Goal: Communication & Community: Share content

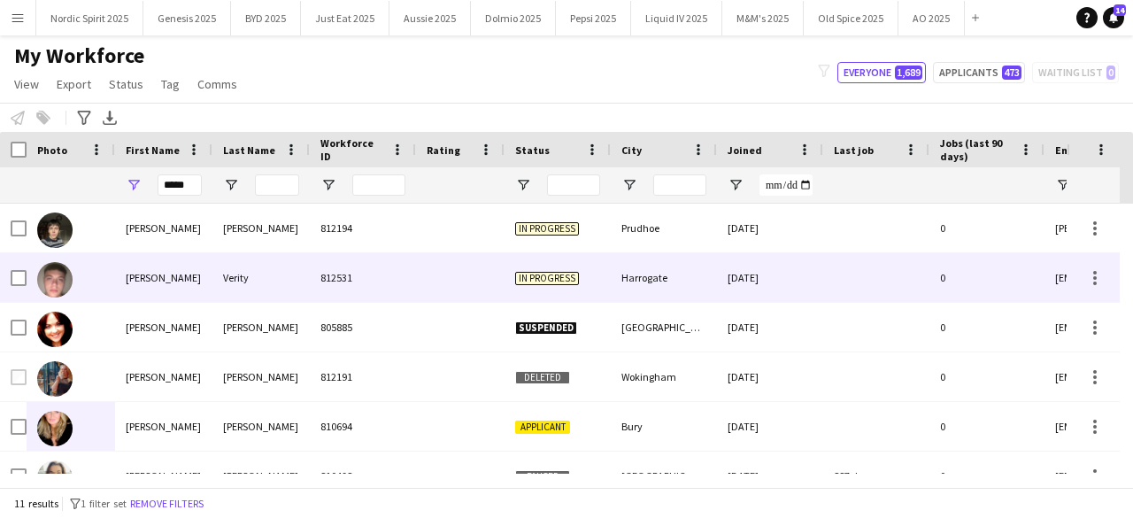
type input "*****"
click at [70, 285] on img at bounding box center [54, 279] width 35 height 35
click at [57, 290] on img at bounding box center [54, 279] width 35 height 35
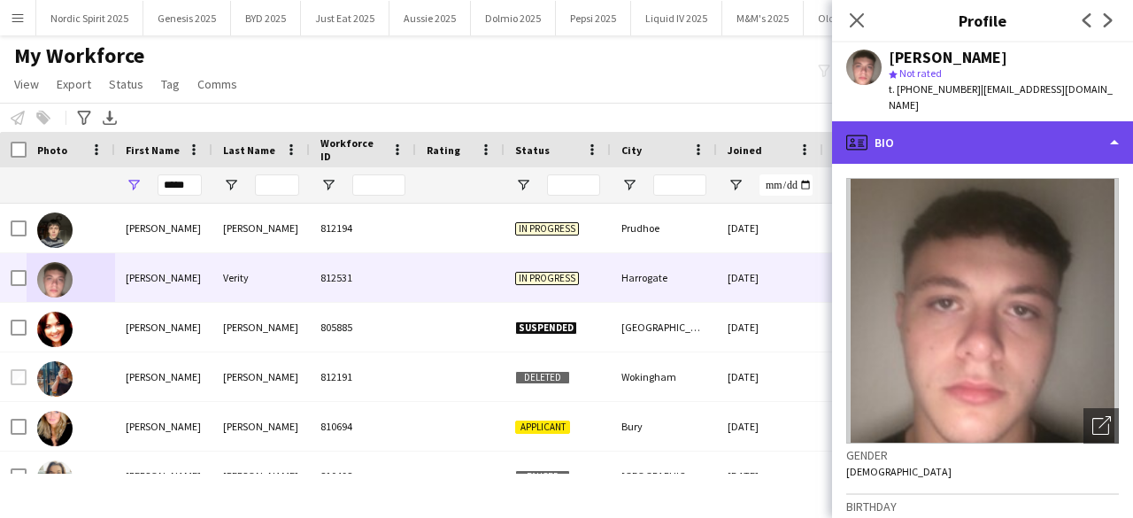
click at [1072, 123] on div "profile Bio" at bounding box center [982, 142] width 301 height 43
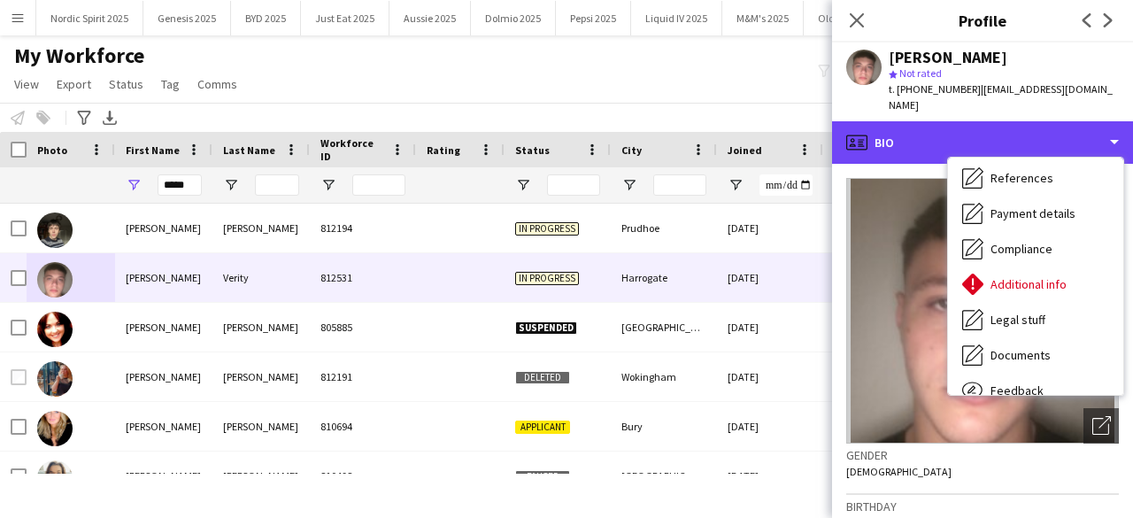
scroll to position [237, 0]
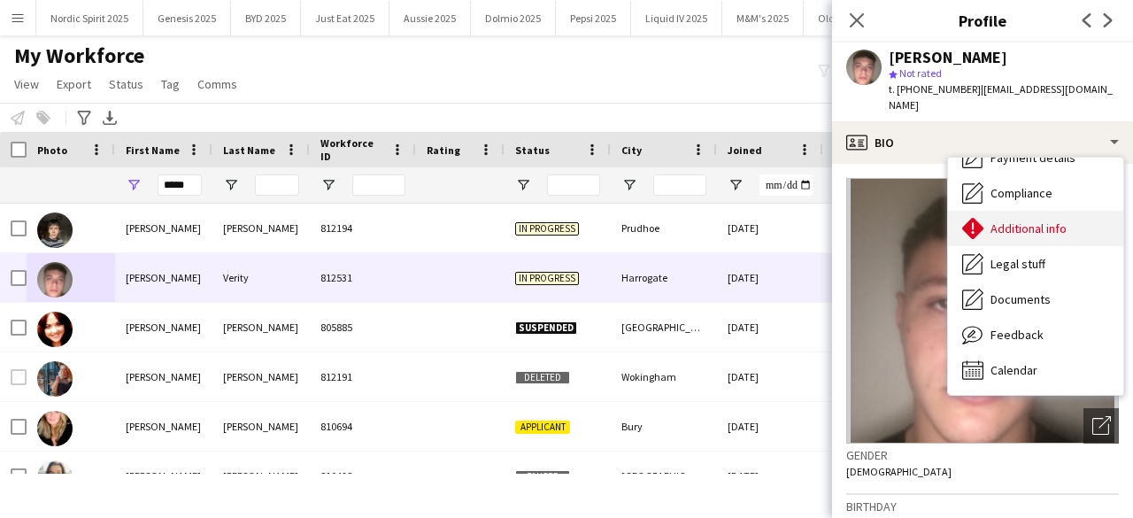
click at [1064, 220] on span "Additional info" at bounding box center [1029, 228] width 76 height 16
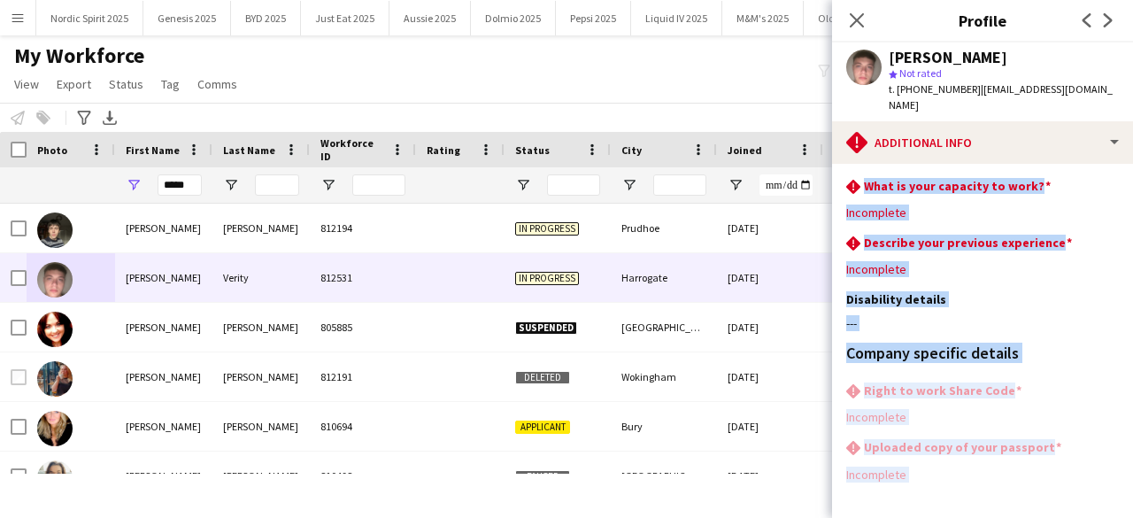
drag, startPoint x: 837, startPoint y: 174, endPoint x: 984, endPoint y: 504, distance: 360.7
click at [984, 504] on app-section-data-types "rhombus-alert What is your capacity to work? Edit this field Incomplete rhombus…" at bounding box center [982, 341] width 301 height 354
copy app-section-data-types "What is your capacity to work? Edit this field Incomplete rhombus-alert Describ…"
click at [979, 315] on div "---" at bounding box center [983, 323] width 273 height 16
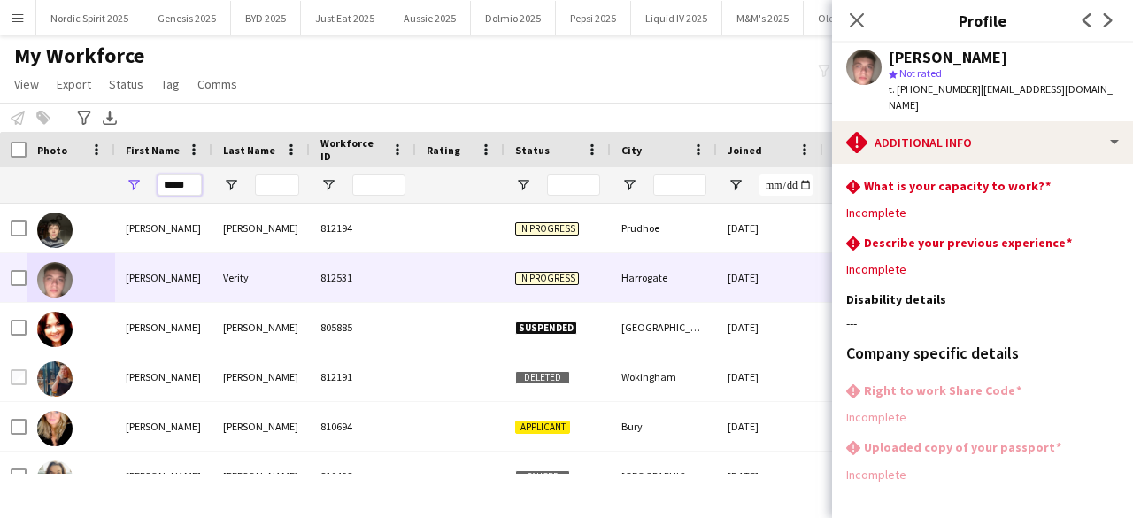
click at [188, 179] on input "*****" at bounding box center [180, 184] width 44 height 21
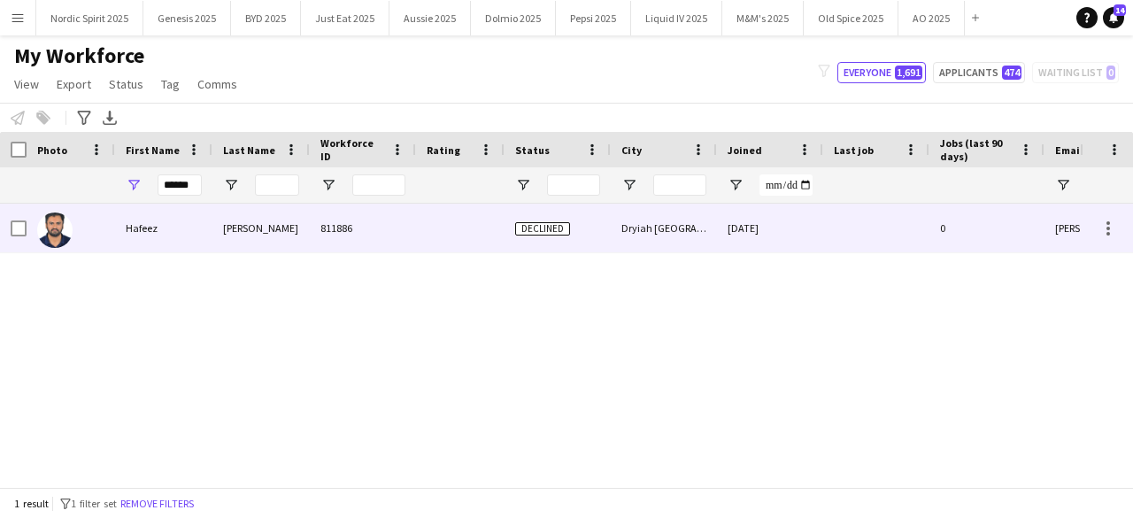
click at [63, 238] on img at bounding box center [54, 230] width 35 height 35
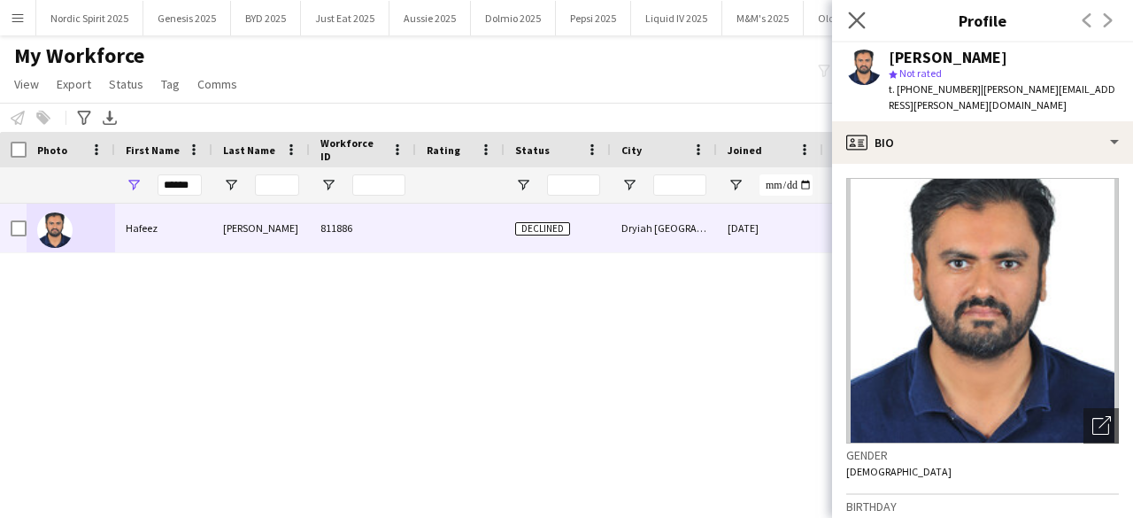
click at [855, 29] on app-icon "Close pop-in" at bounding box center [858, 21] width 26 height 26
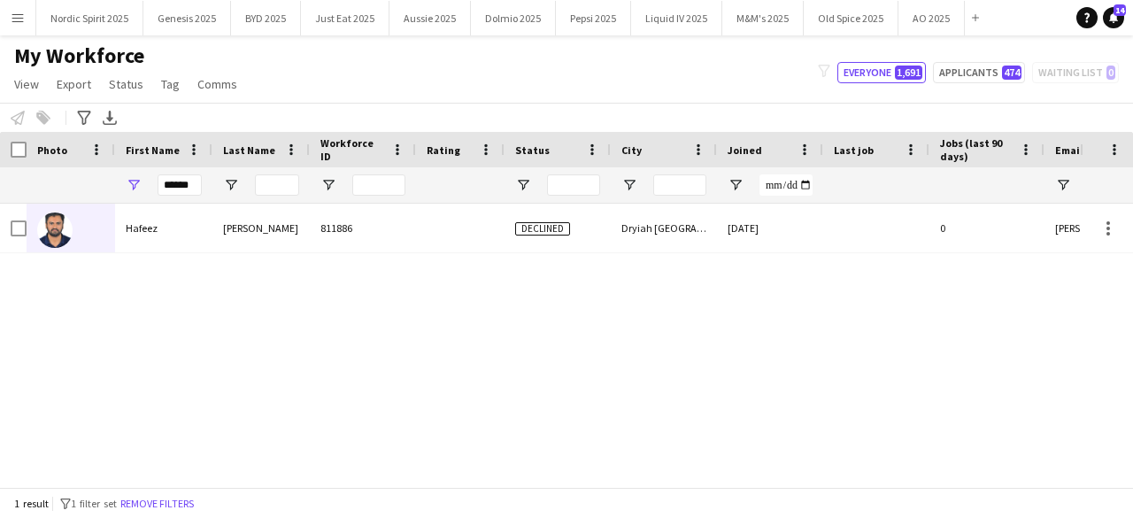
click at [916, 366] on div "[PERSON_NAME] 811886 Declined Dryiah [GEOGRAPHIC_DATA] [DATE] 0 [PERSON_NAME][E…" at bounding box center [540, 339] width 1080 height 270
click at [190, 183] on input "******" at bounding box center [180, 184] width 44 height 21
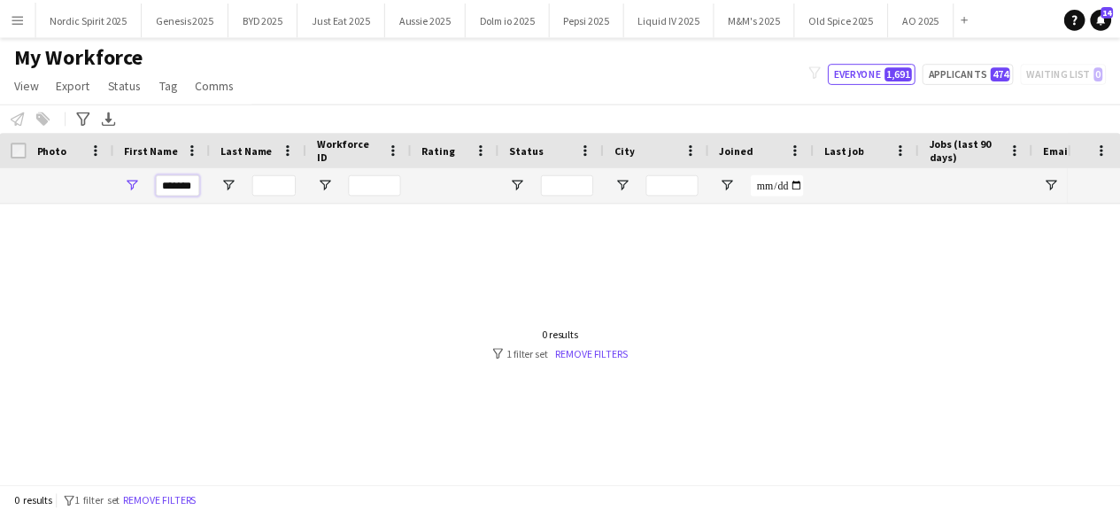
scroll to position [0, 0]
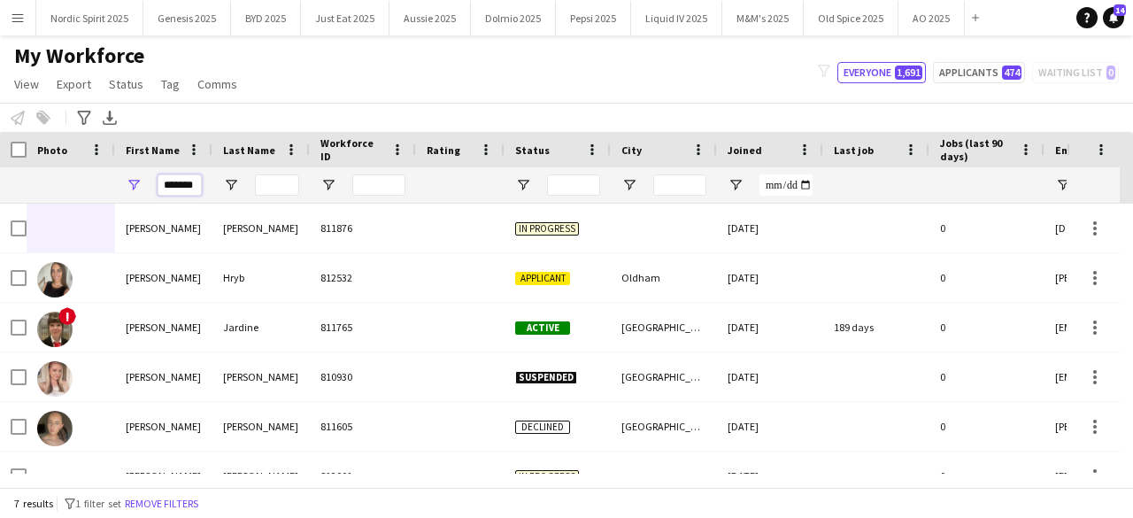
type input "*******"
click at [276, 180] on input "Last Name Filter Input" at bounding box center [277, 184] width 44 height 21
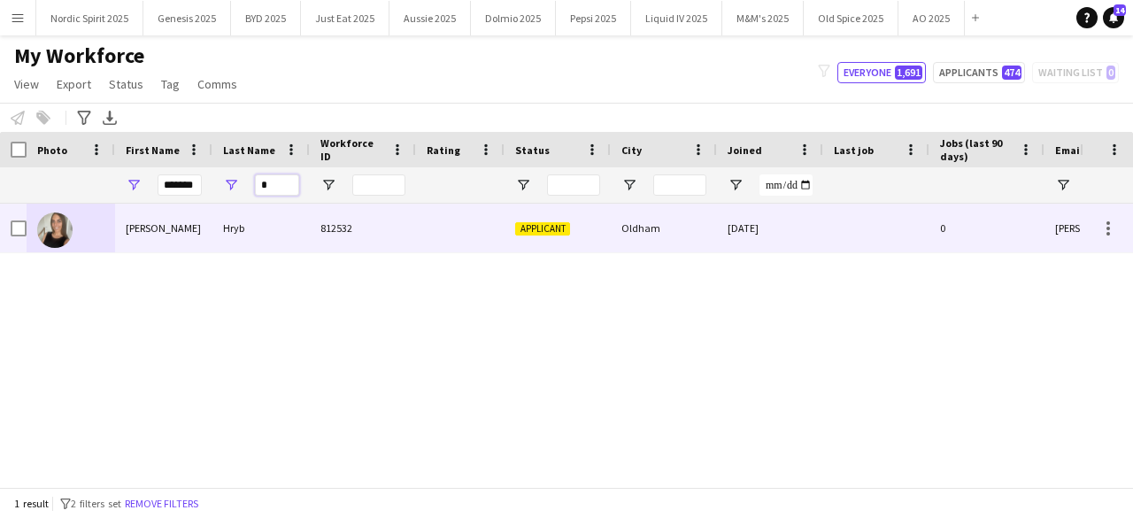
type input "*"
click at [53, 231] on img at bounding box center [54, 230] width 35 height 35
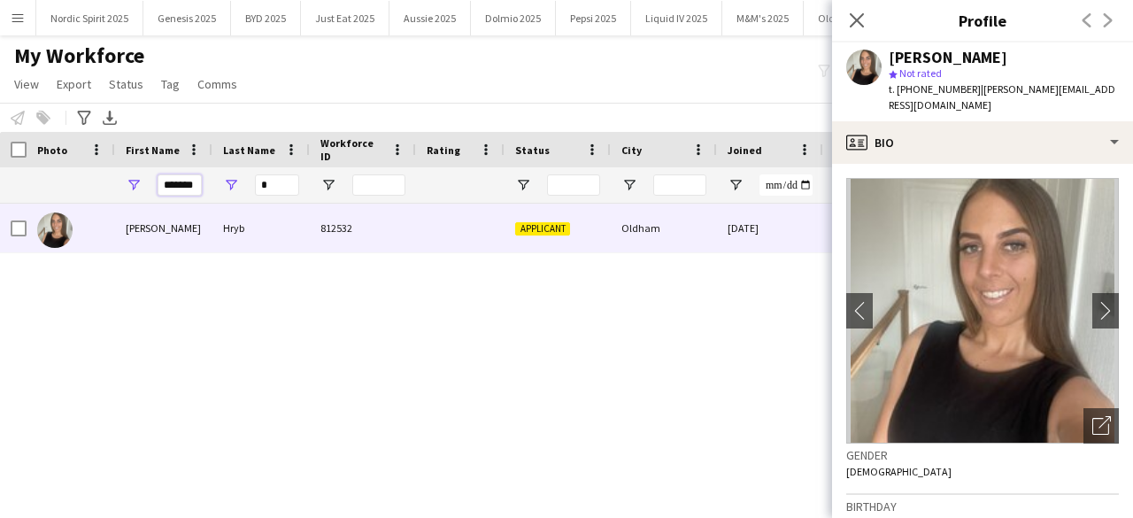
click at [167, 176] on input "*******" at bounding box center [180, 184] width 44 height 21
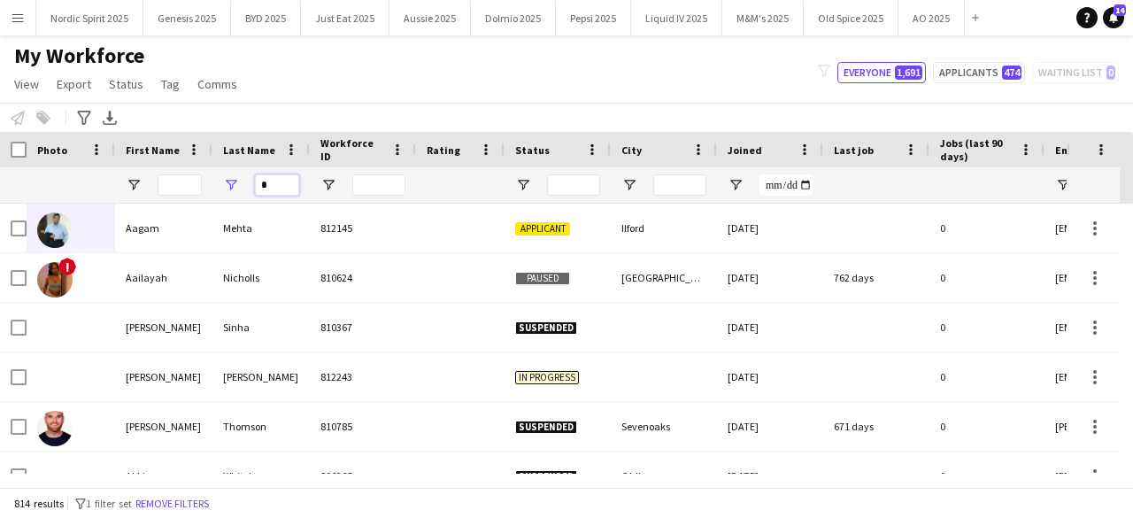
click at [280, 183] on input "*" at bounding box center [277, 184] width 44 height 21
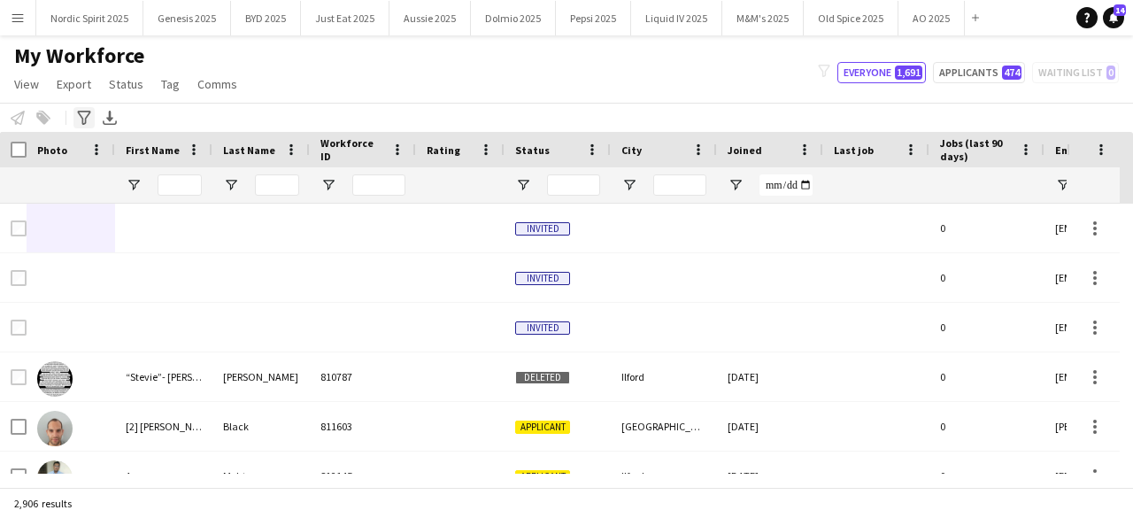
click at [87, 117] on icon at bounding box center [83, 118] width 13 height 14
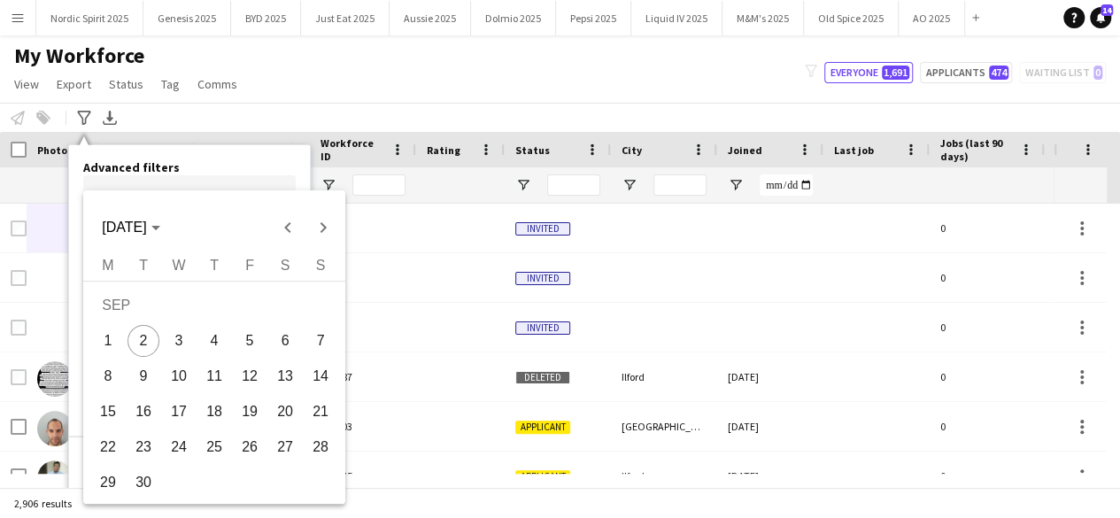
click at [140, 203] on body "Menu Boards Boards Boards All jobs Status Workforce Workforce My Workforce Recr…" at bounding box center [560, 259] width 1120 height 518
click at [325, 344] on span "7" at bounding box center [321, 341] width 32 height 32
type input "**********"
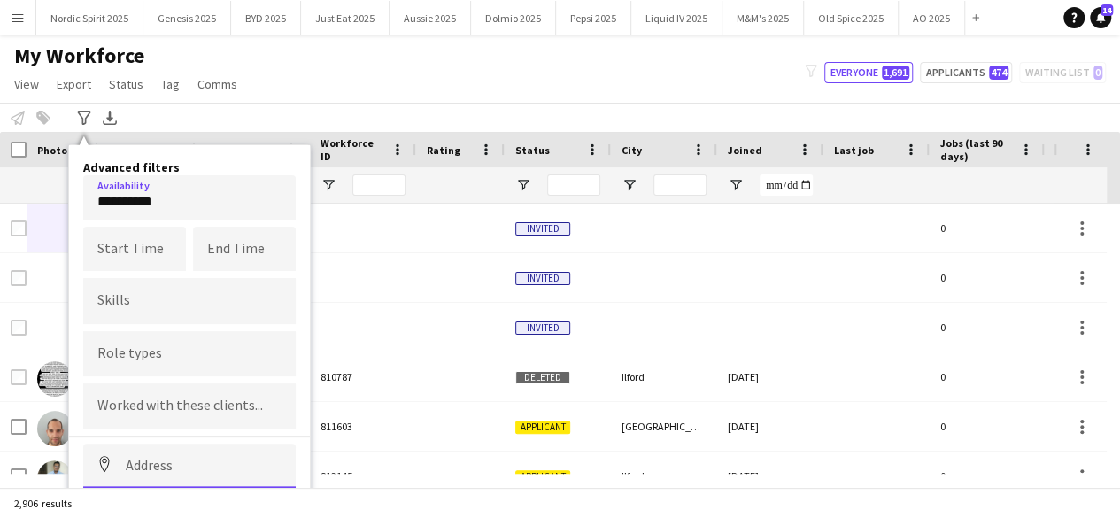
click at [159, 463] on input at bounding box center [189, 466] width 213 height 44
type input "**********"
drag, startPoint x: 1105, startPoint y: 192, endPoint x: 1129, endPoint y: 195, distance: 24.1
click at [1120, 195] on html "Menu Boards Boards Boards All jobs Status Workforce Workforce My Workforce Recr…" at bounding box center [560, 259] width 1120 height 518
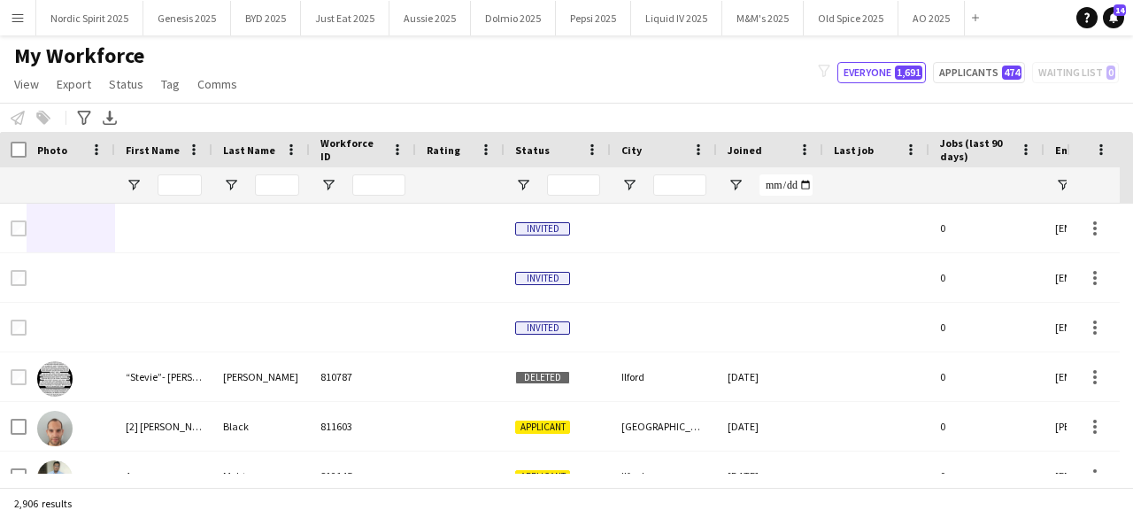
drag, startPoint x: 1129, startPoint y: 201, endPoint x: 1128, endPoint y: 272, distance: 70.8
click at [1128, 272] on div "Workforce Details Photo First Name" at bounding box center [566, 309] width 1133 height 355
click at [79, 125] on div "Advanced filters" at bounding box center [83, 117] width 21 height 21
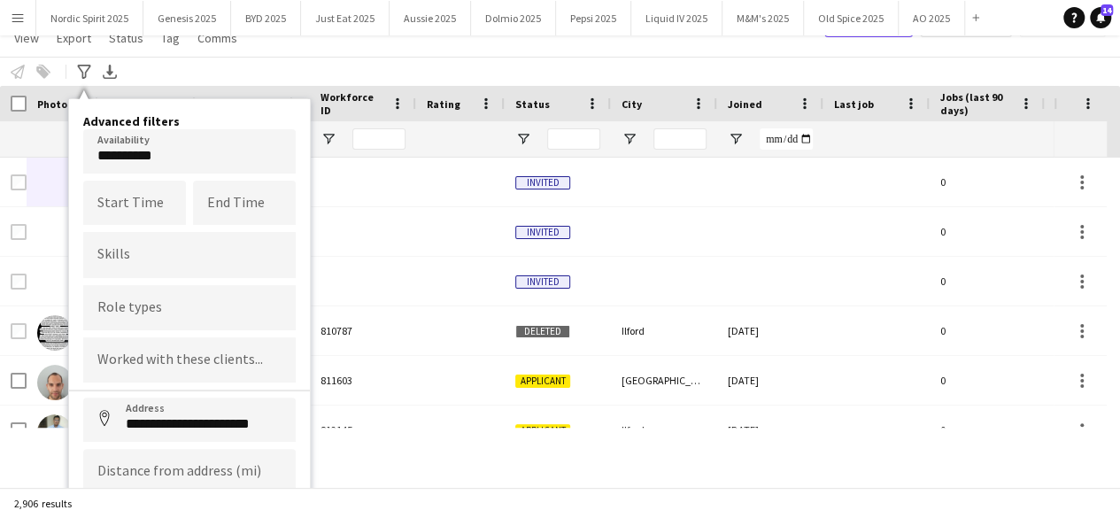
scroll to position [112, 0]
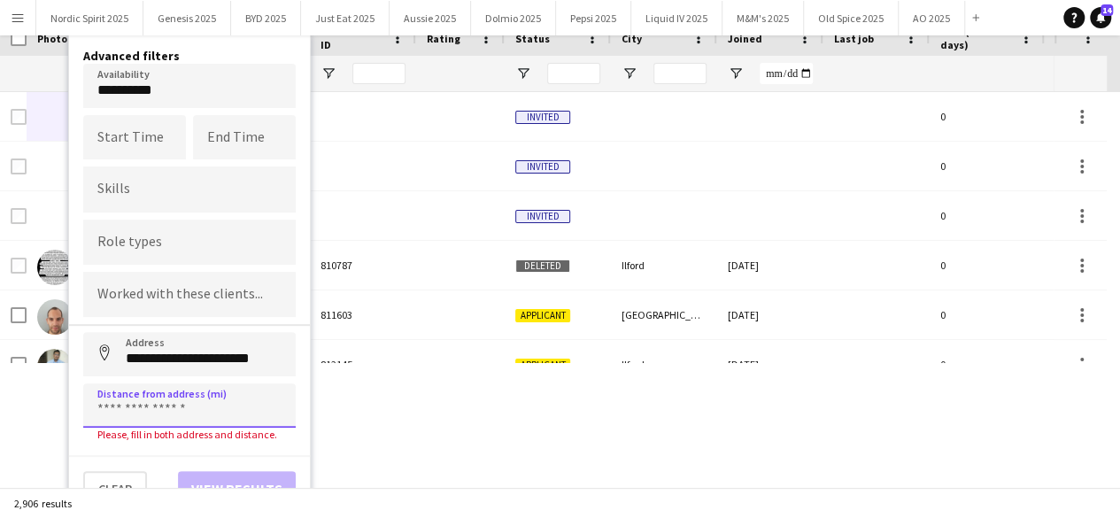
click at [220, 416] on input at bounding box center [189, 405] width 213 height 44
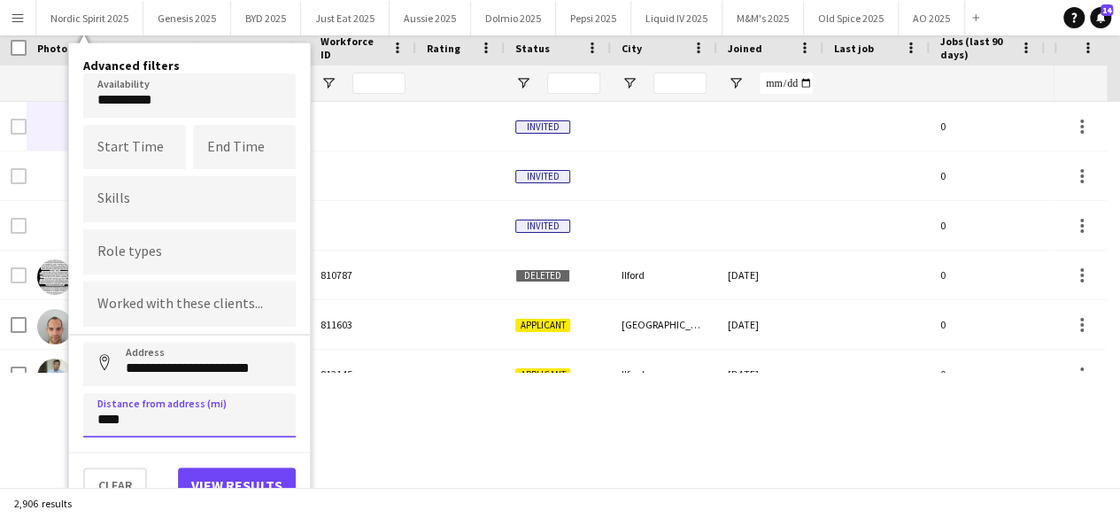
scroll to position [98, 0]
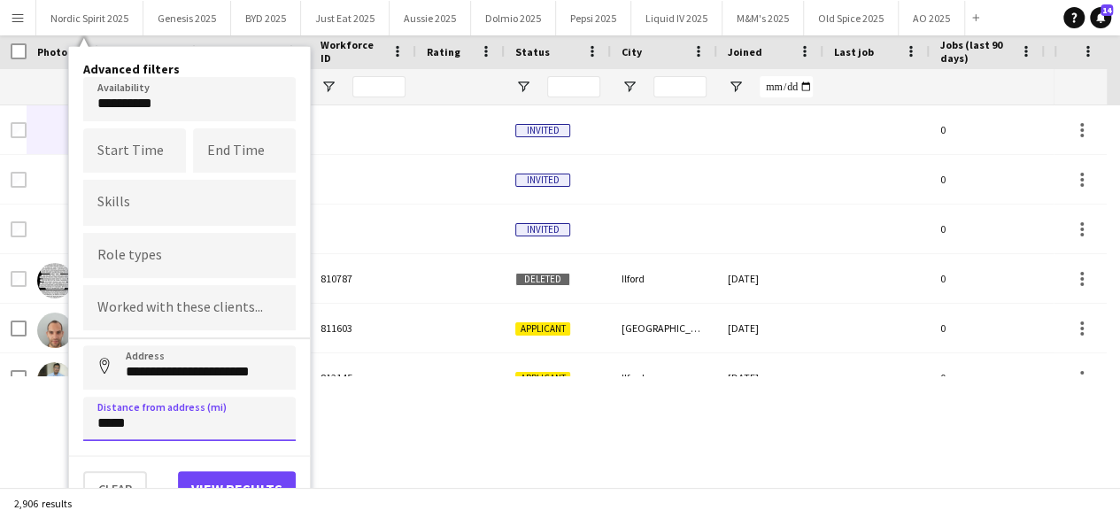
type input "*****"
click at [232, 472] on button "View results" at bounding box center [237, 488] width 118 height 35
type input "**********"
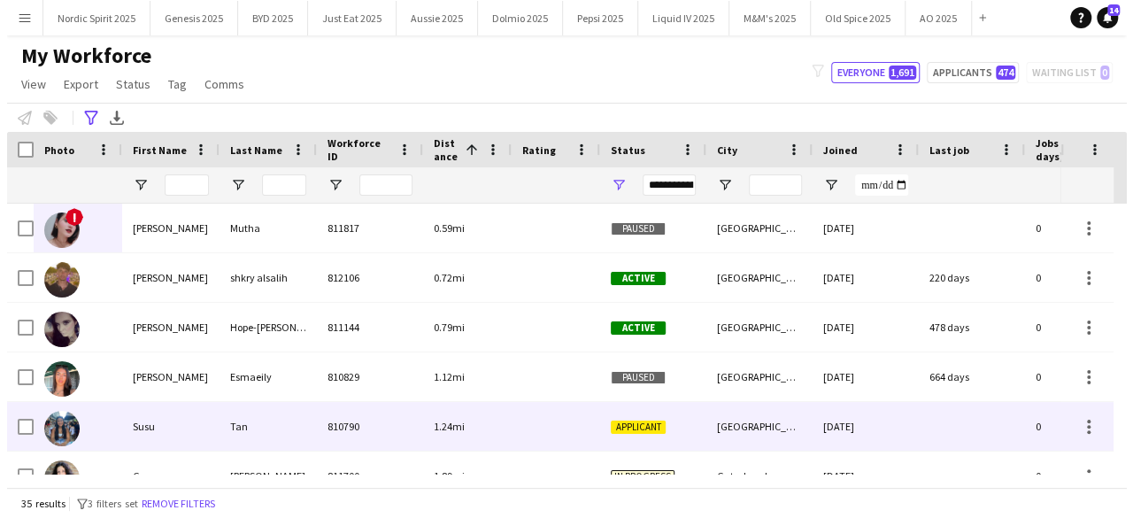
scroll to position [0, 0]
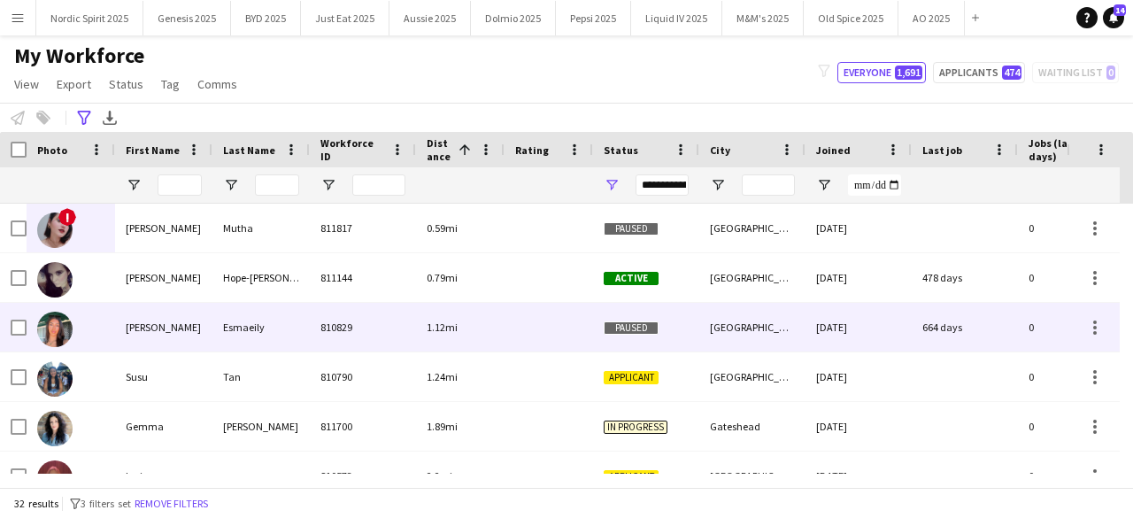
click at [63, 342] on img at bounding box center [54, 329] width 35 height 35
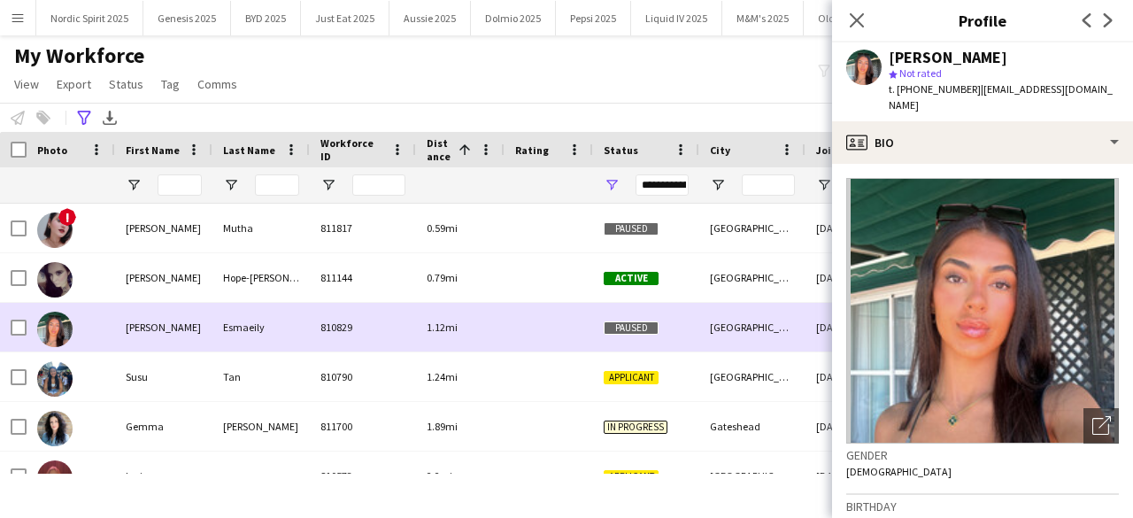
click at [63, 342] on img at bounding box center [54, 329] width 35 height 35
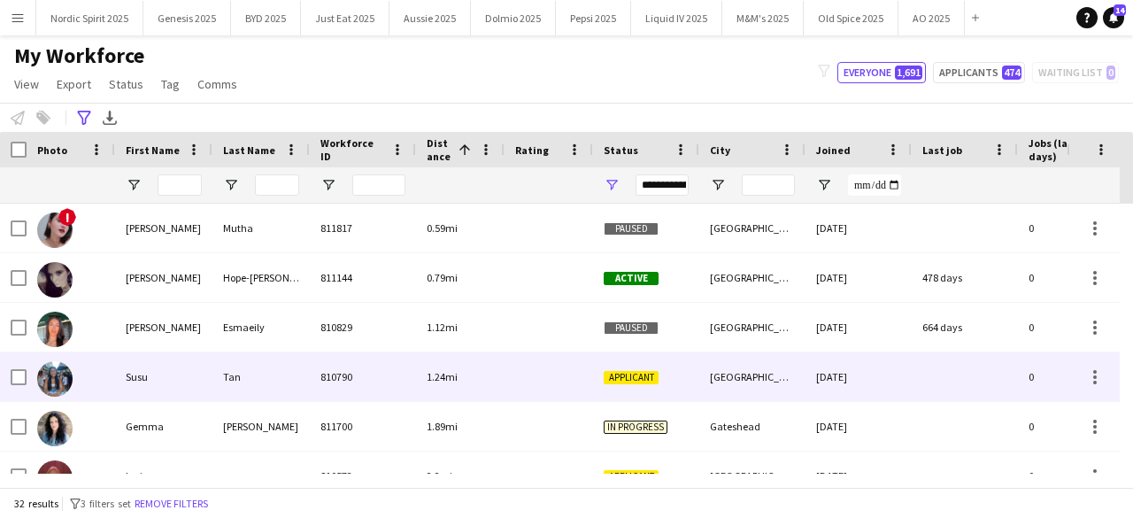
click at [56, 396] on img at bounding box center [54, 378] width 35 height 35
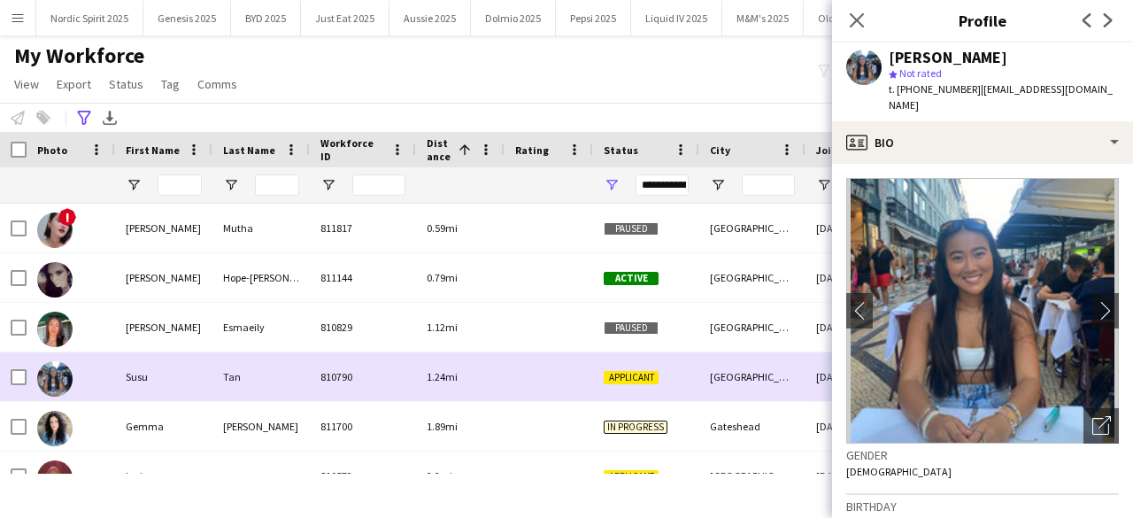
click at [56, 396] on img at bounding box center [54, 378] width 35 height 35
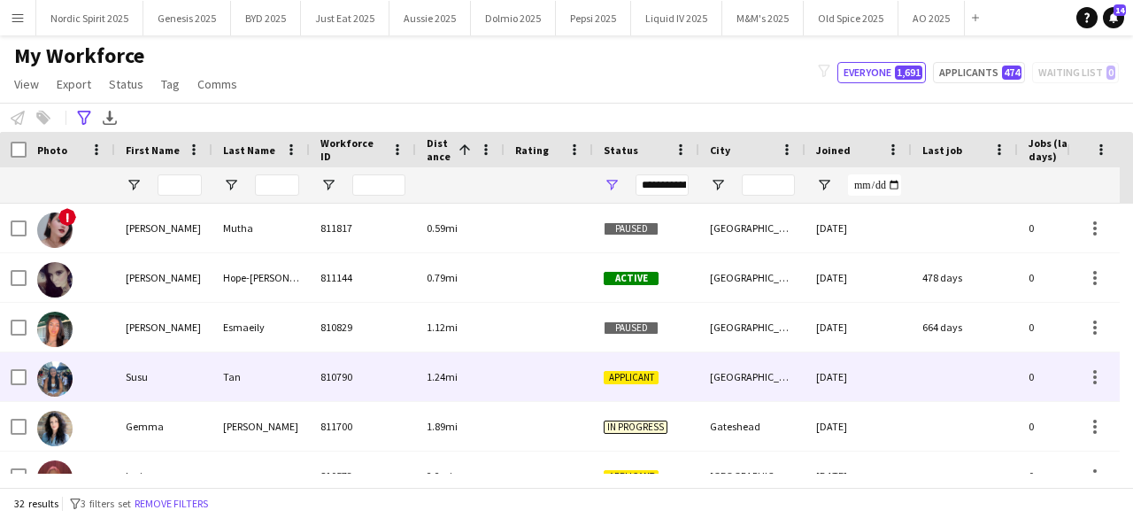
click at [56, 396] on img at bounding box center [54, 378] width 35 height 35
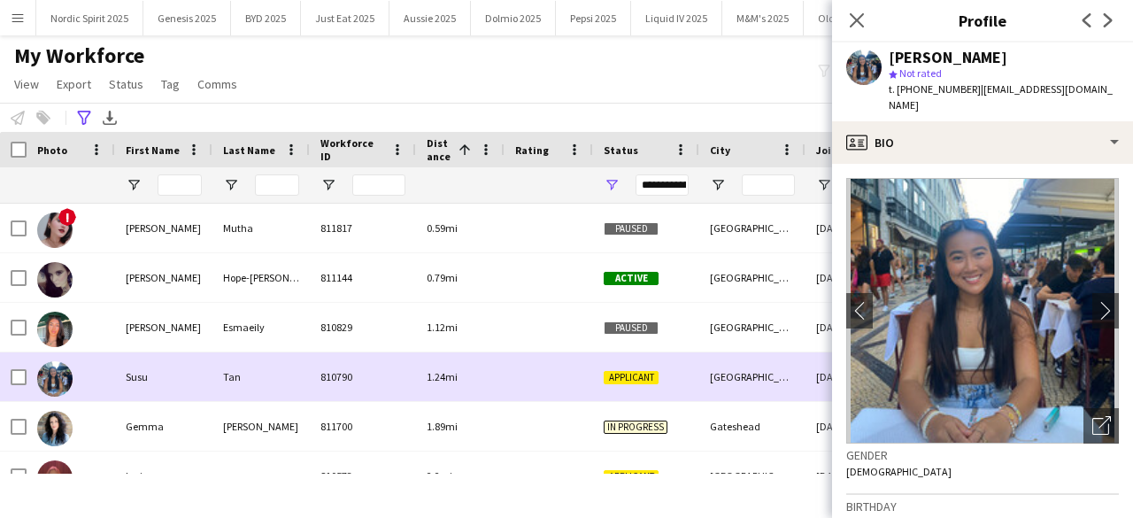
click at [56, 396] on img at bounding box center [54, 378] width 35 height 35
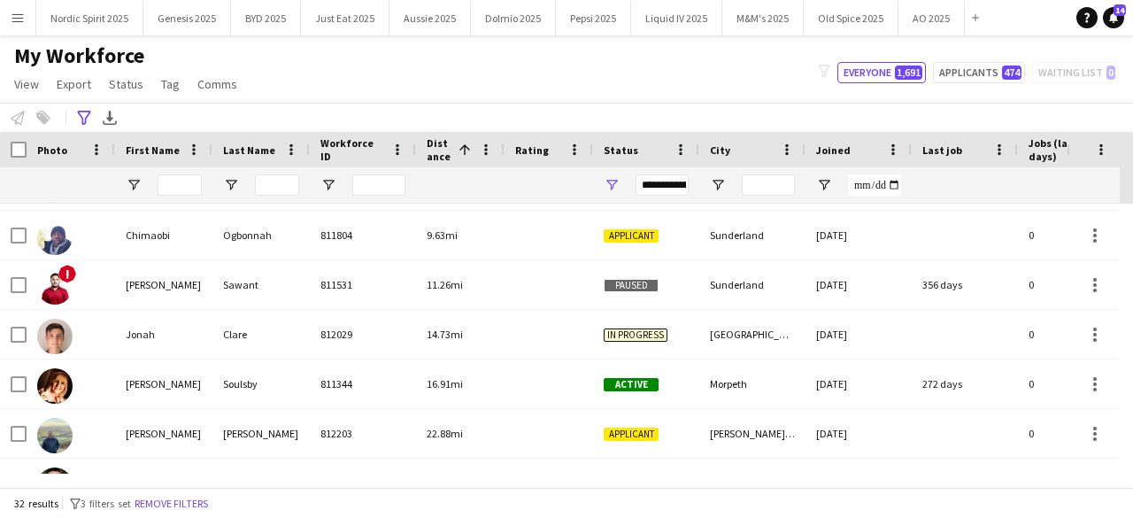
scroll to position [1019, 0]
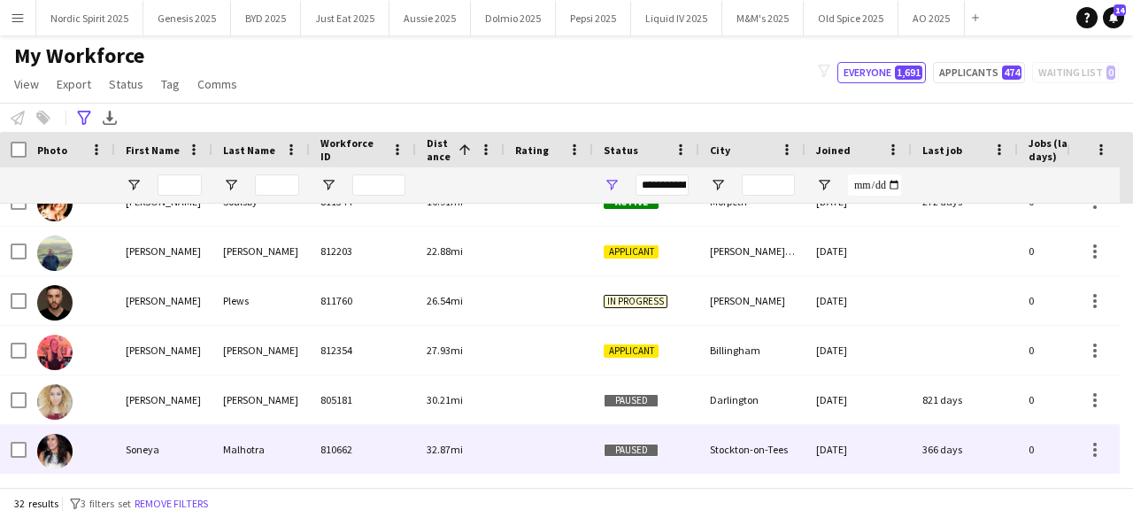
click at [53, 458] on img at bounding box center [54, 451] width 35 height 35
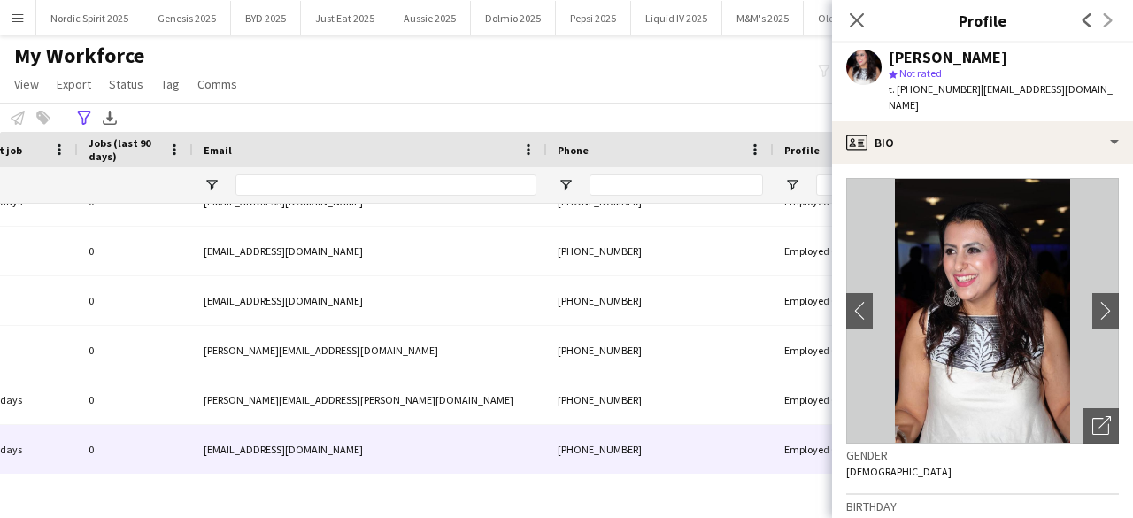
click at [691, 90] on div "My Workforce View Views Default view Compliance Log New view Update view Delete…" at bounding box center [566, 73] width 1133 height 60
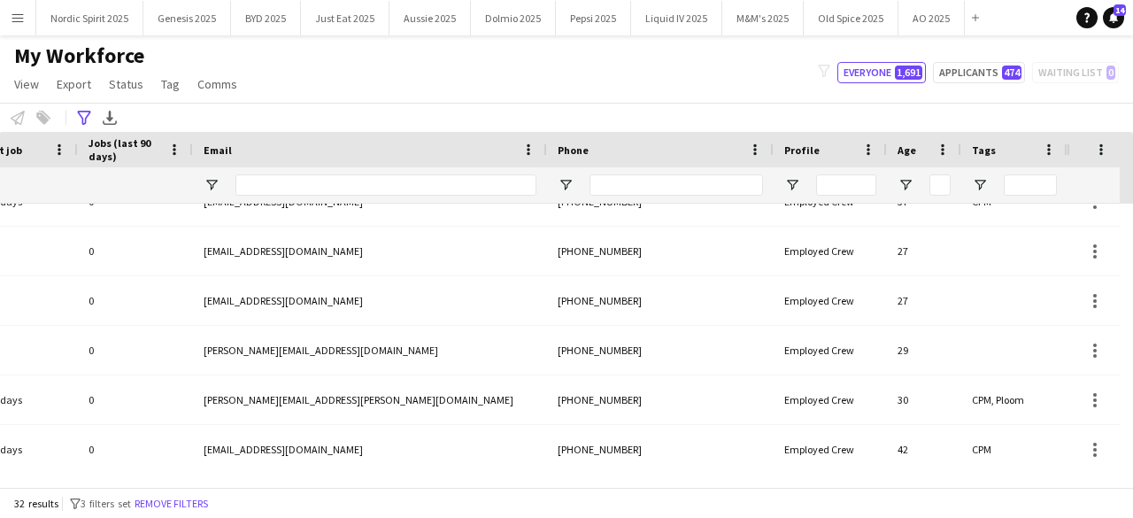
click at [904, 193] on div at bounding box center [924, 184] width 74 height 35
click at [906, 185] on span "Open Filter Menu" at bounding box center [906, 185] width 16 height 16
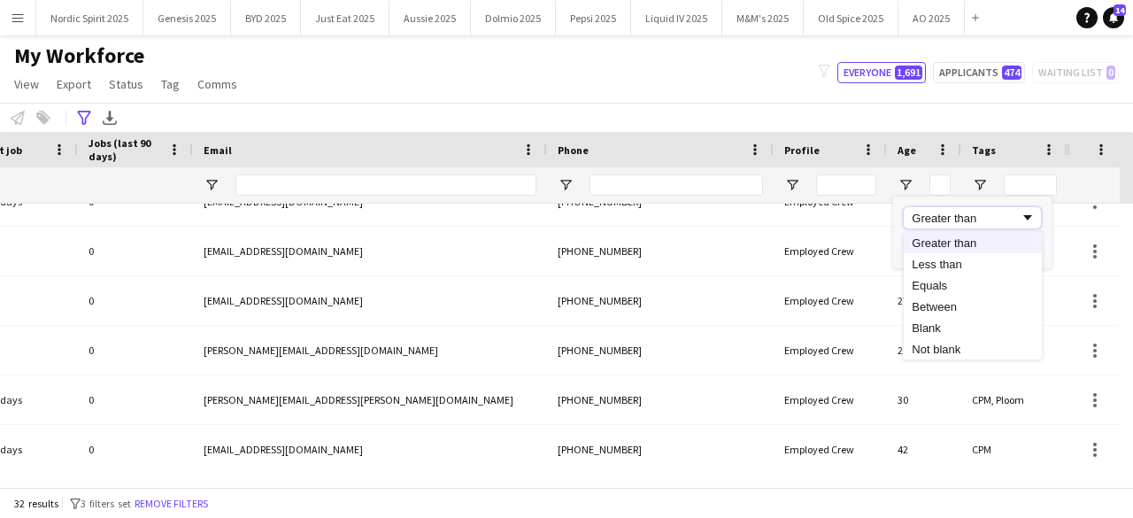
click at [916, 215] on div "Greater than" at bounding box center [966, 218] width 108 height 13
click at [924, 251] on input "Filter Value" at bounding box center [972, 246] width 137 height 21
type input "**"
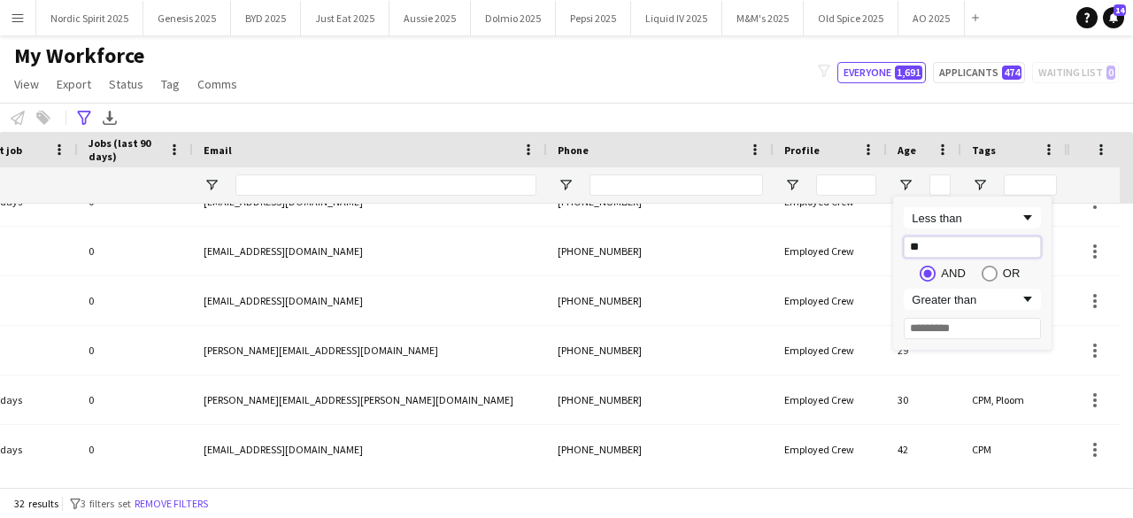
type input "**"
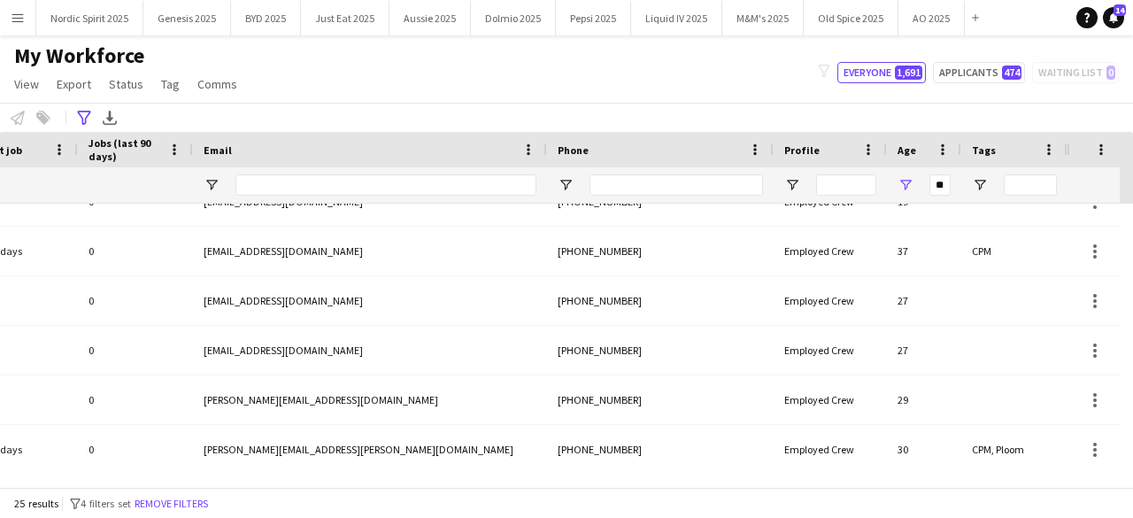
click at [737, 95] on div "My Workforce View Views Default view Compliance Log New view Update view Delete…" at bounding box center [566, 73] width 1133 height 60
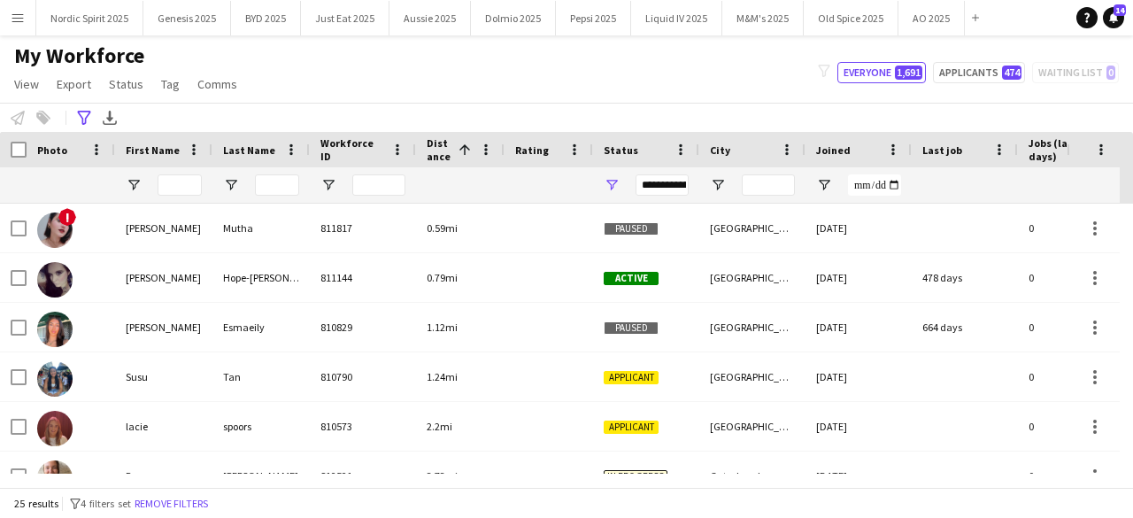
drag, startPoint x: 1133, startPoint y: 433, endPoint x: 1126, endPoint y: 219, distance: 214.4
click at [1126, 219] on div at bounding box center [1126, 339] width 13 height 270
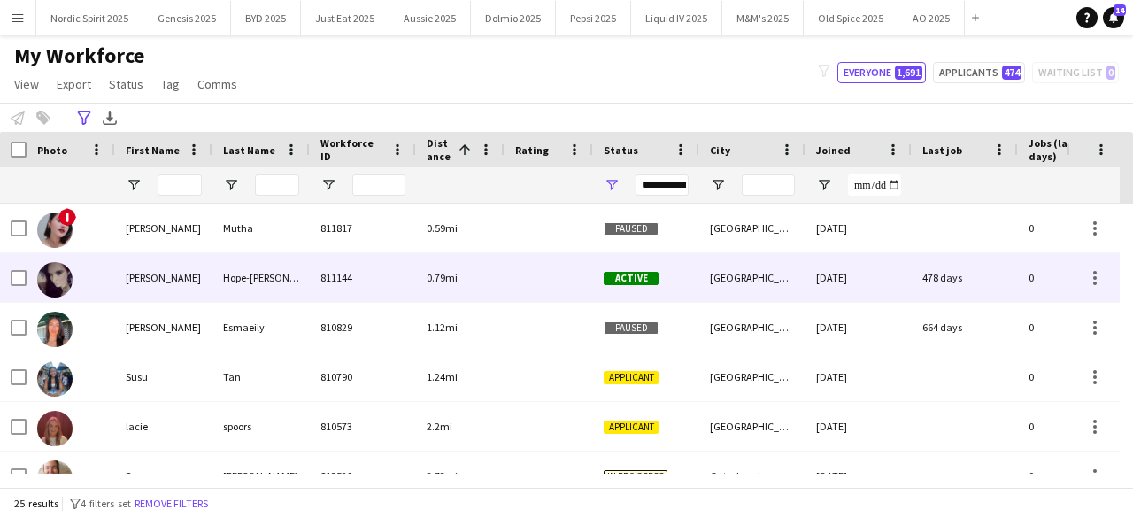
click at [53, 277] on img at bounding box center [54, 279] width 35 height 35
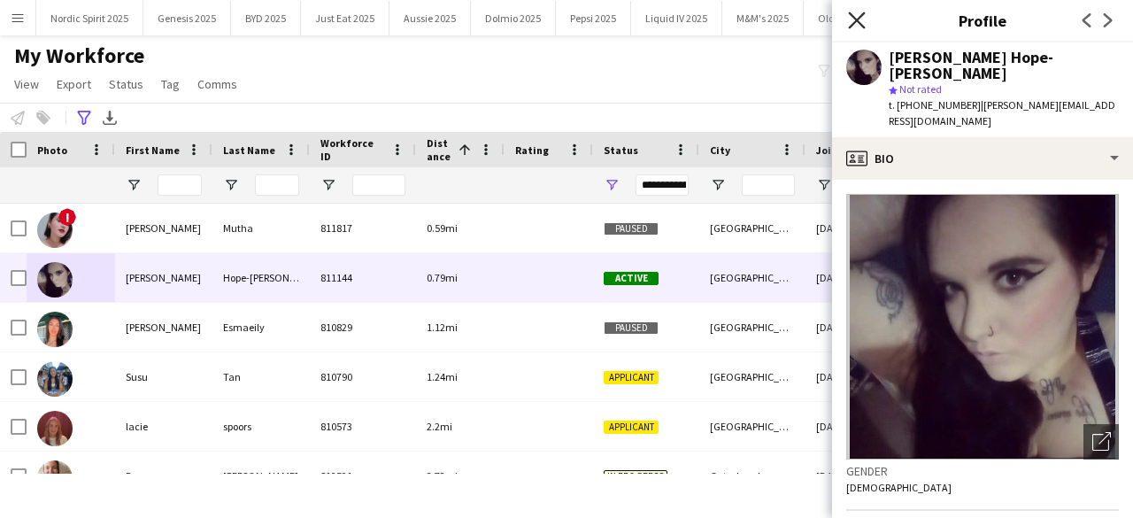
click at [854, 19] on icon "Close pop-in" at bounding box center [856, 20] width 17 height 17
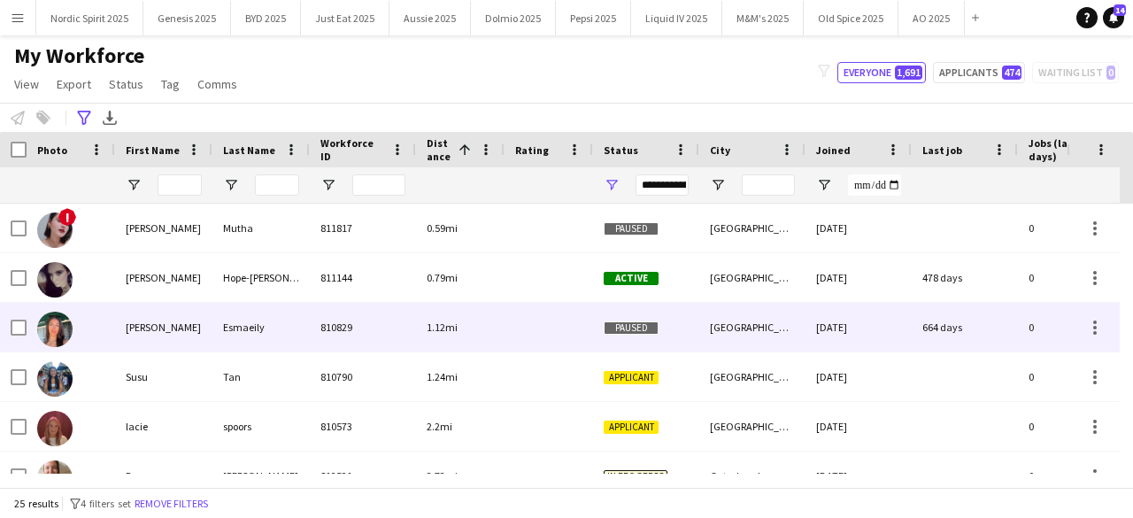
click at [44, 334] on img at bounding box center [54, 329] width 35 height 35
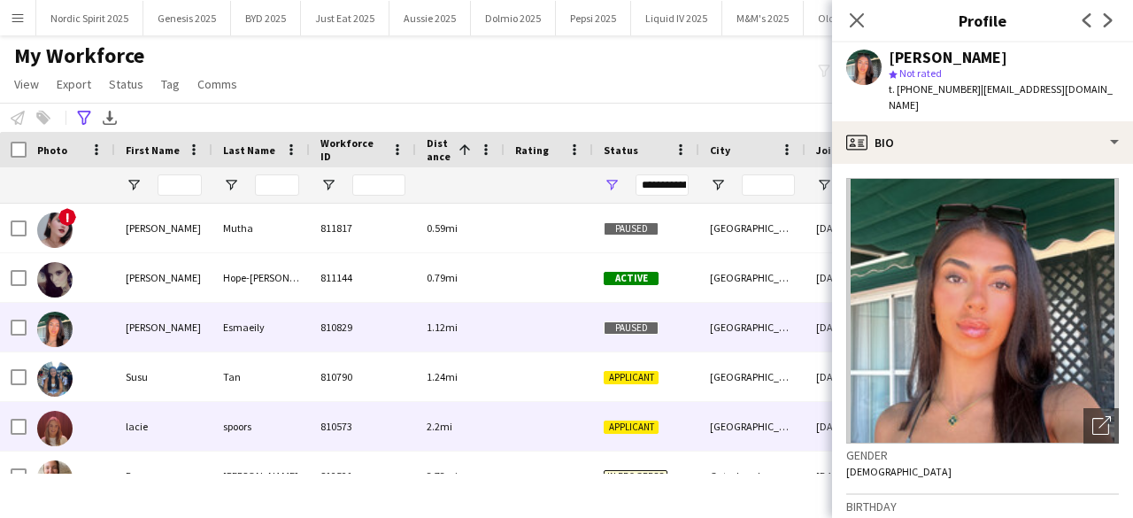
drag, startPoint x: 48, startPoint y: 422, endPoint x: 53, endPoint y: 408, distance: 15.1
click at [50, 422] on img at bounding box center [54, 428] width 35 height 35
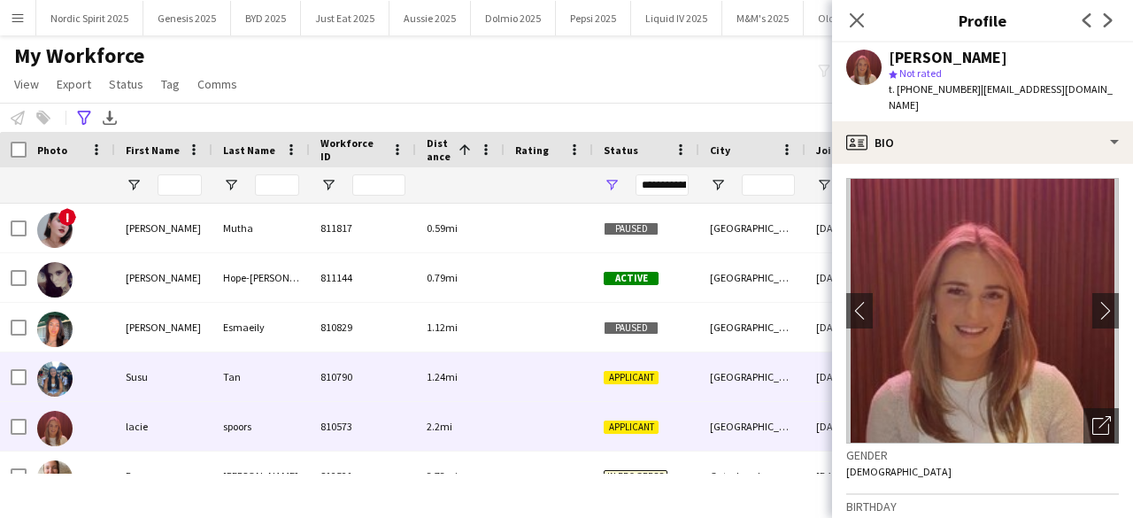
click at [55, 376] on img at bounding box center [54, 378] width 35 height 35
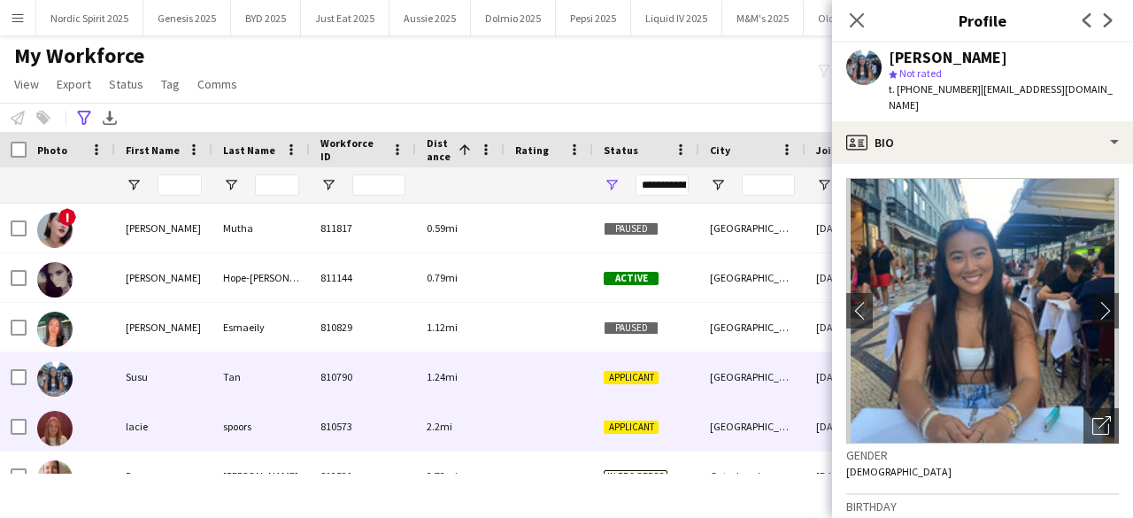
click at [53, 426] on img at bounding box center [54, 428] width 35 height 35
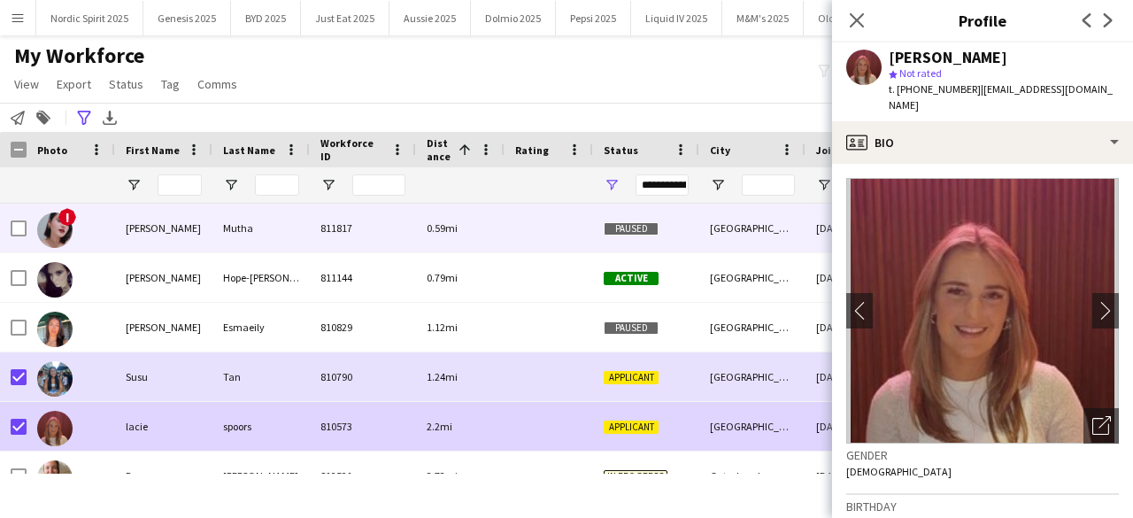
click at [58, 227] on img at bounding box center [54, 230] width 35 height 35
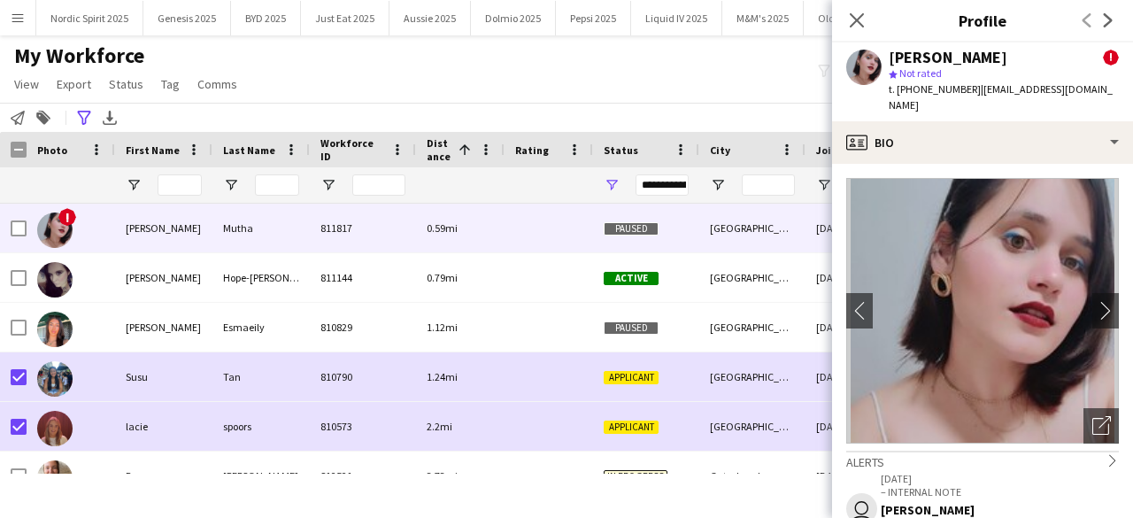
click at [788, 98] on div "My Workforce View Views Default view Compliance Log New view Update view Delete…" at bounding box center [566, 73] width 1133 height 60
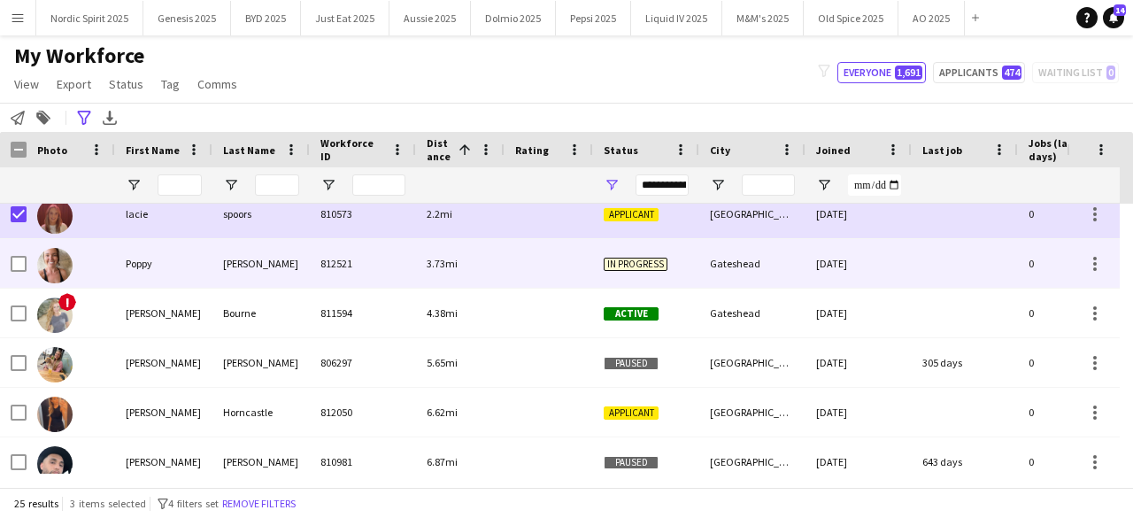
click at [50, 269] on img at bounding box center [54, 265] width 35 height 35
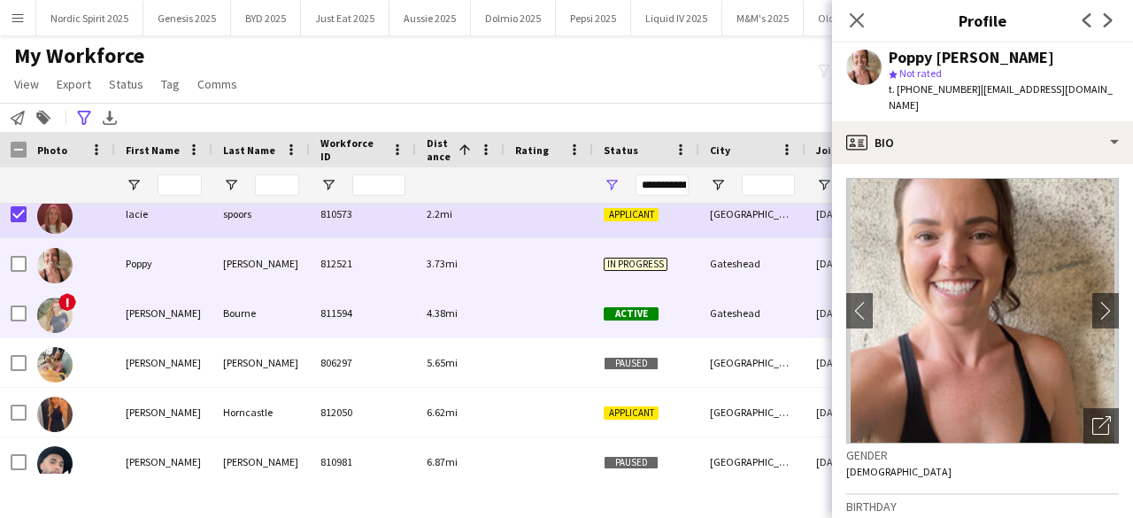
click at [57, 309] on img at bounding box center [54, 315] width 35 height 35
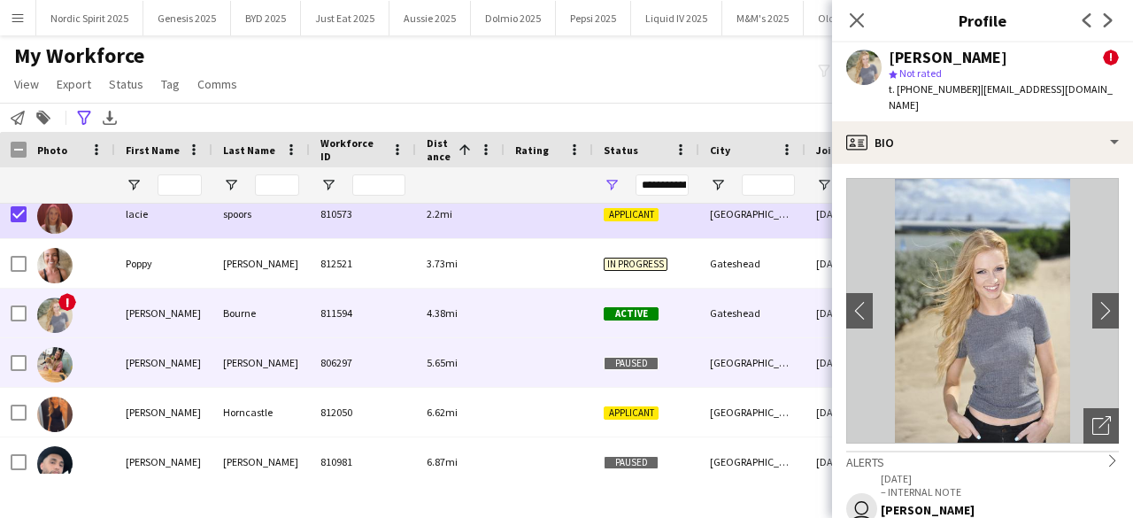
click at [61, 360] on img at bounding box center [54, 364] width 35 height 35
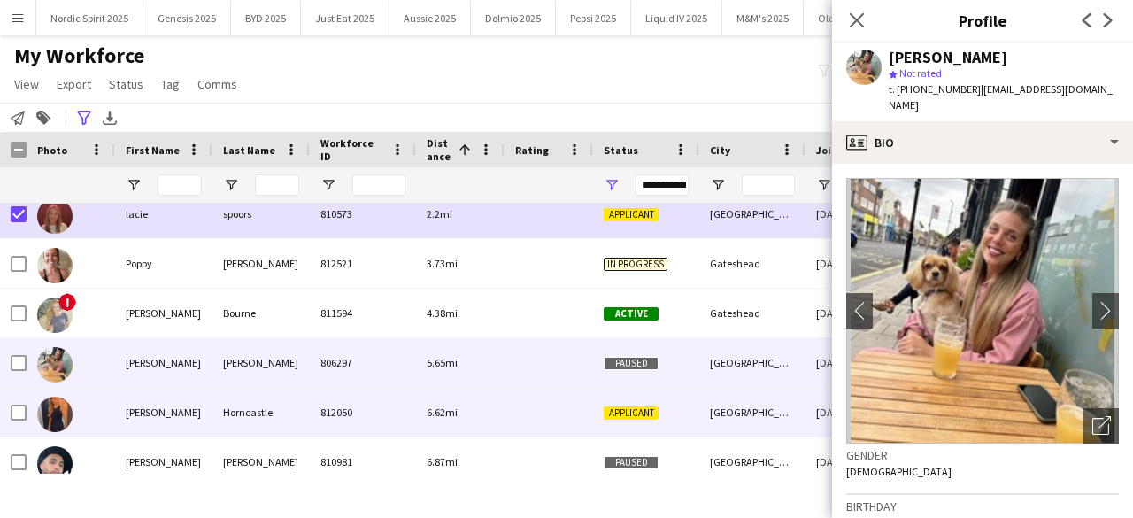
click at [58, 406] on img at bounding box center [54, 414] width 35 height 35
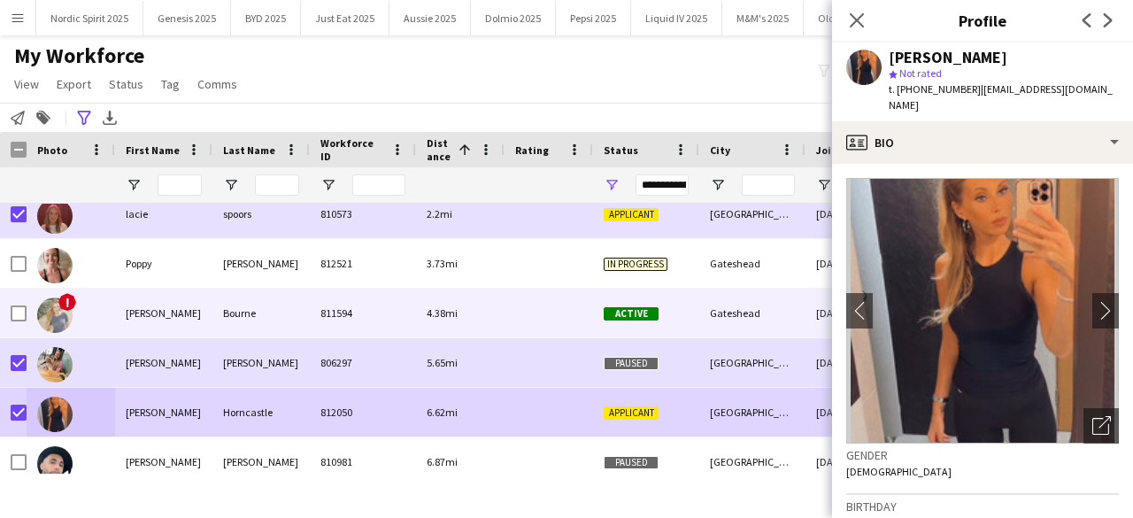
click at [18, 321] on div at bounding box center [19, 314] width 16 height 50
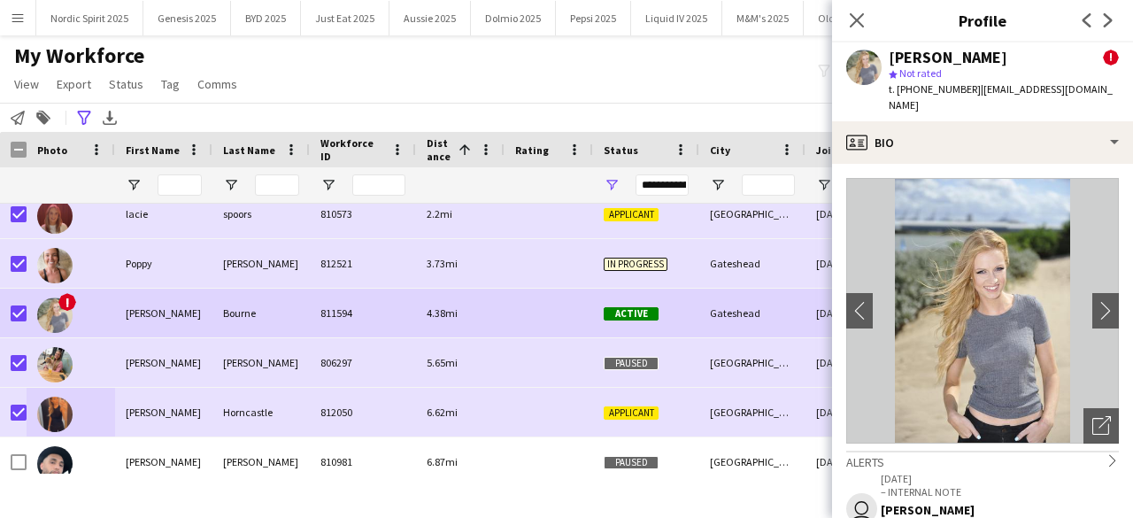
click at [290, 98] on div "My Workforce View Views Default view Compliance Log New view Update view Delete…" at bounding box center [566, 73] width 1133 height 60
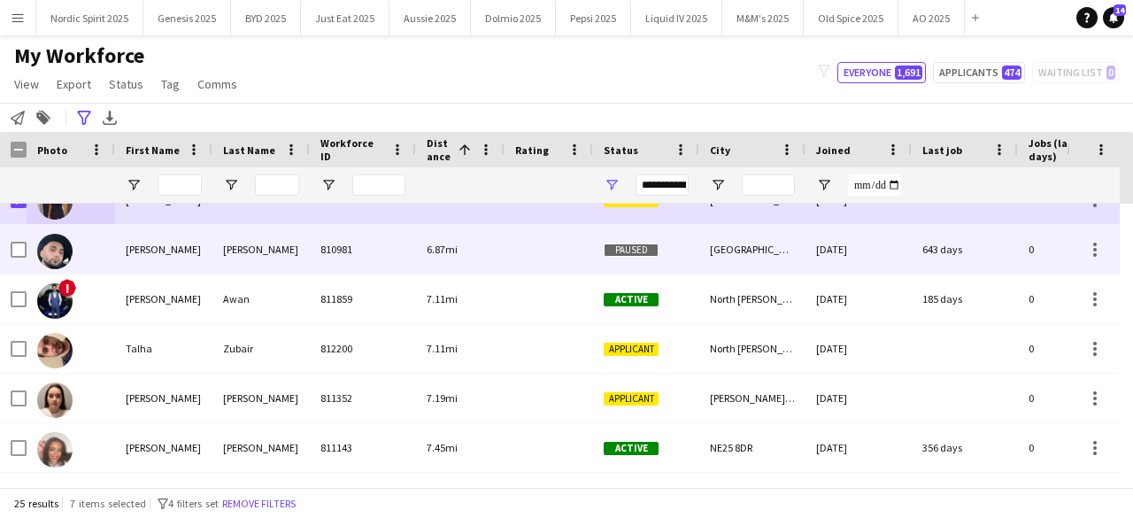
click at [66, 249] on img at bounding box center [54, 251] width 35 height 35
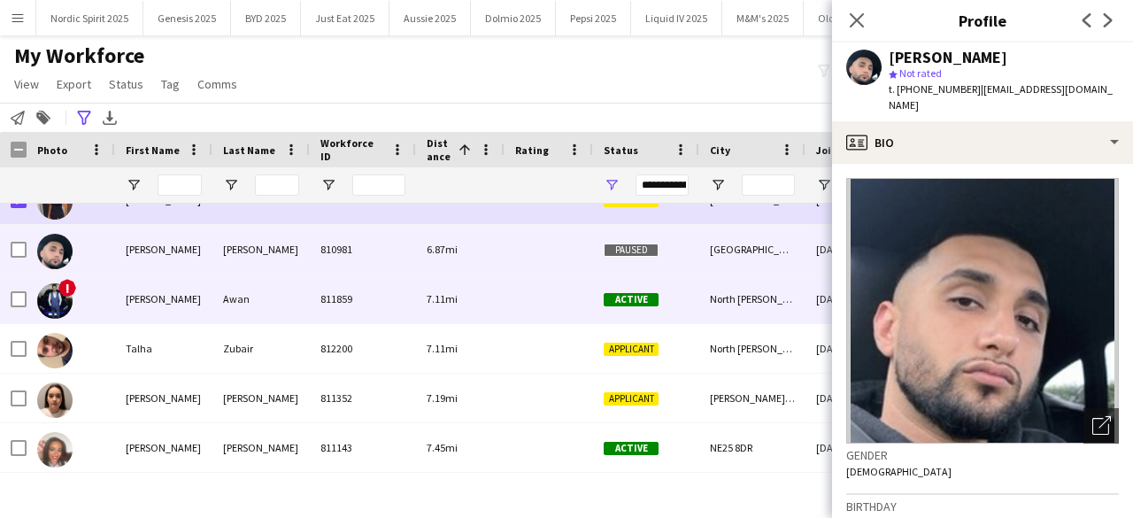
click at [70, 309] on div "!" at bounding box center [54, 300] width 35 height 50
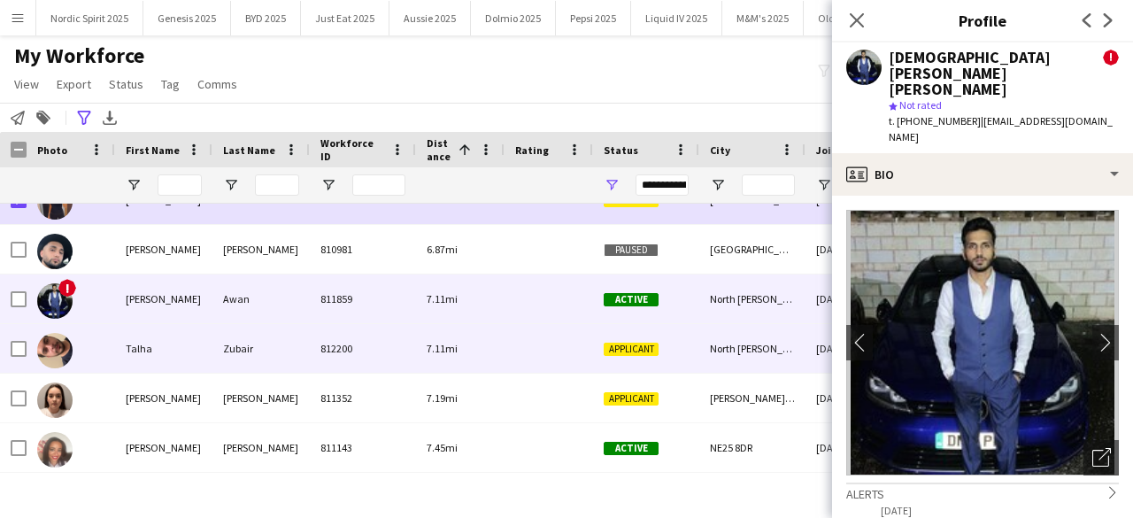
click at [61, 360] on img at bounding box center [54, 350] width 35 height 35
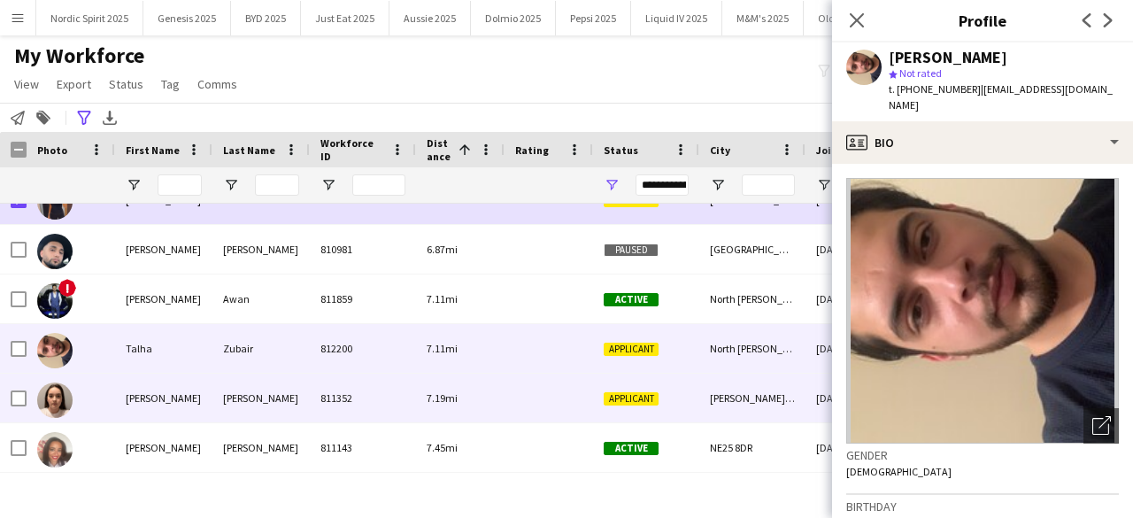
click at [44, 391] on img at bounding box center [54, 400] width 35 height 35
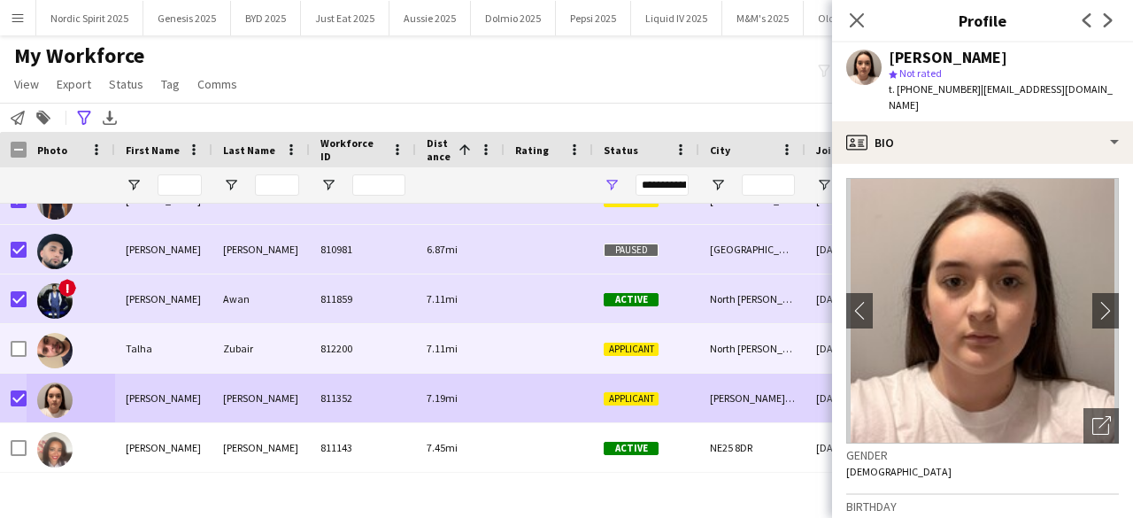
click at [19, 337] on div at bounding box center [19, 349] width 16 height 50
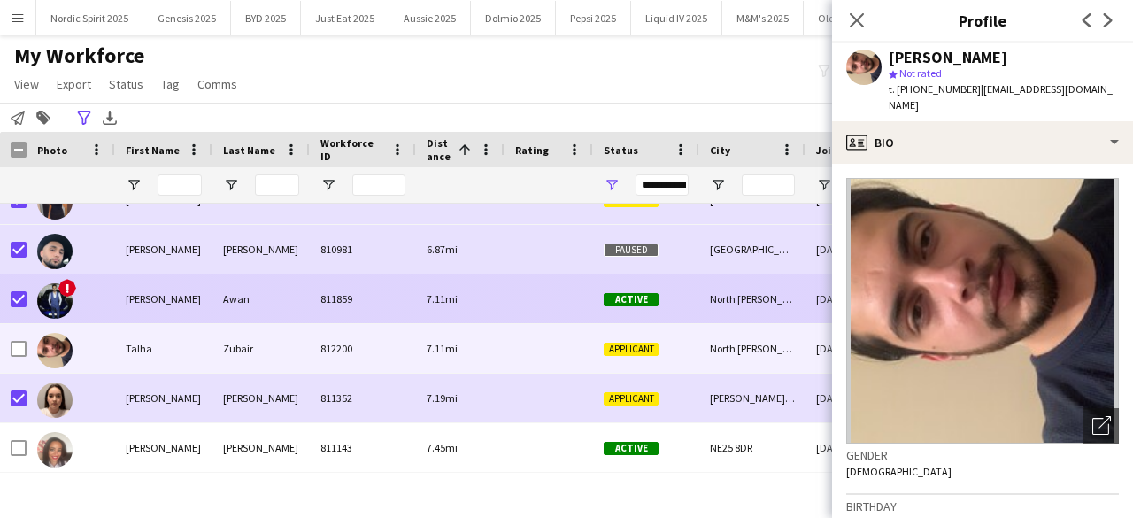
click at [55, 302] on img at bounding box center [54, 300] width 35 height 35
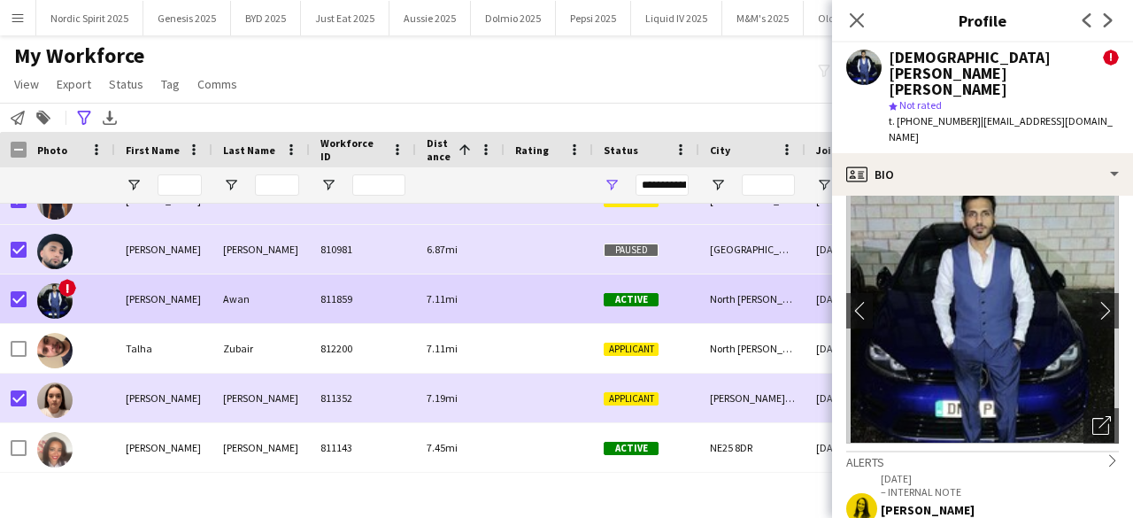
scroll to position [69, 0]
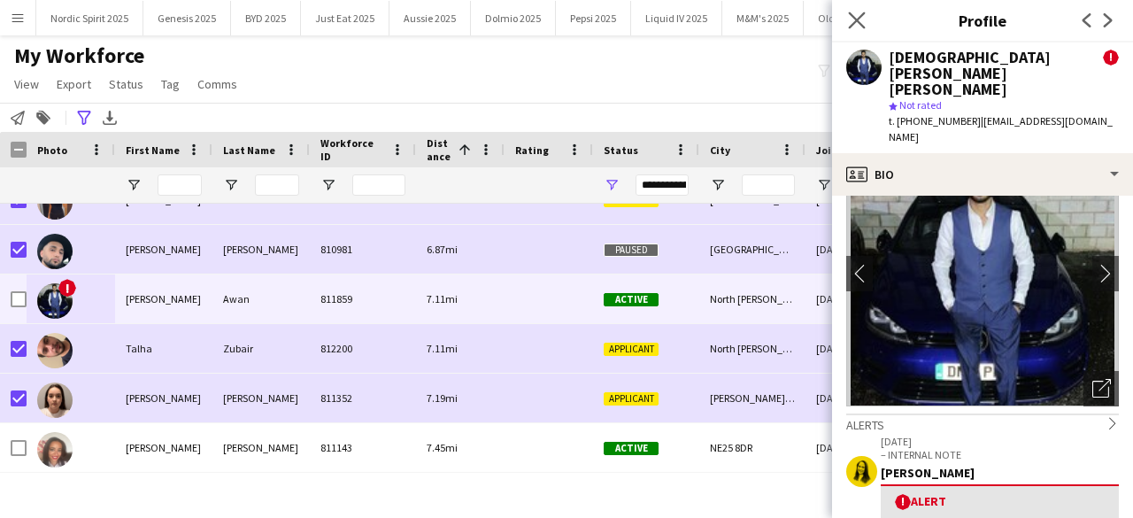
click at [848, 13] on icon at bounding box center [856, 20] width 17 height 17
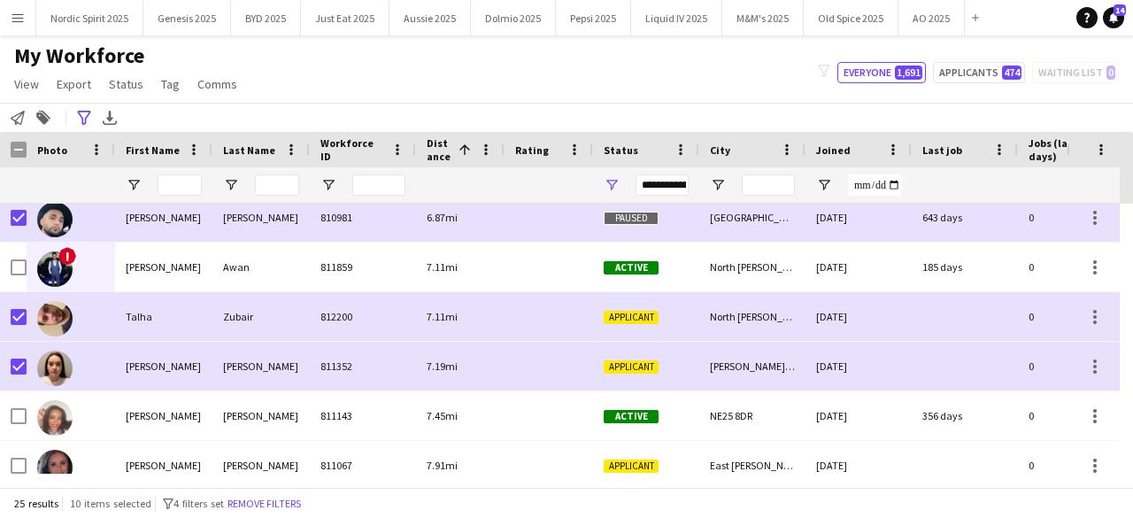
scroll to position [589, 0]
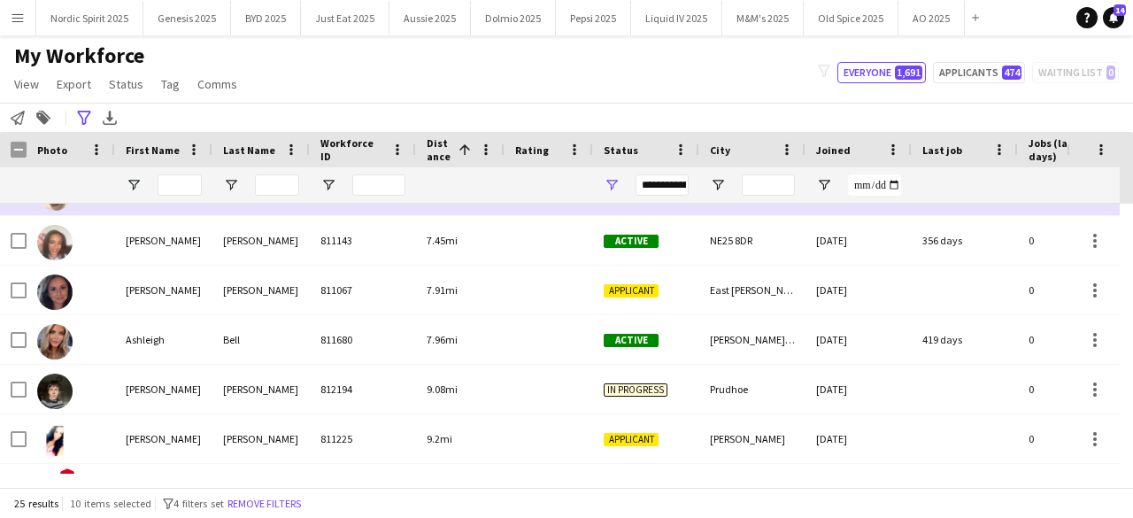
drag, startPoint x: 1132, startPoint y: 329, endPoint x: 1130, endPoint y: 364, distance: 35.5
click at [1130, 364] on div at bounding box center [1126, 339] width 13 height 270
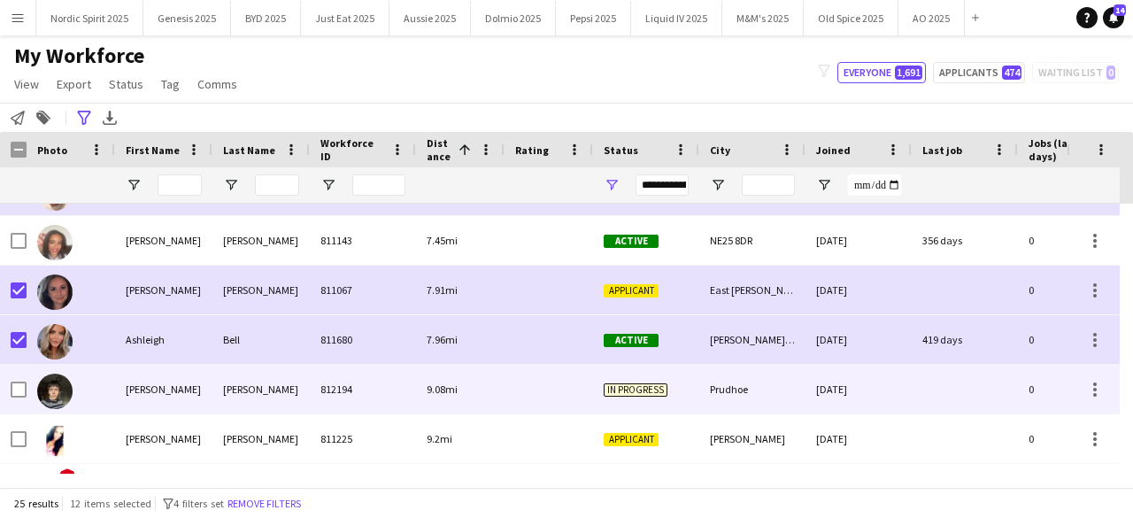
click at [37, 398] on div at bounding box center [54, 391] width 35 height 50
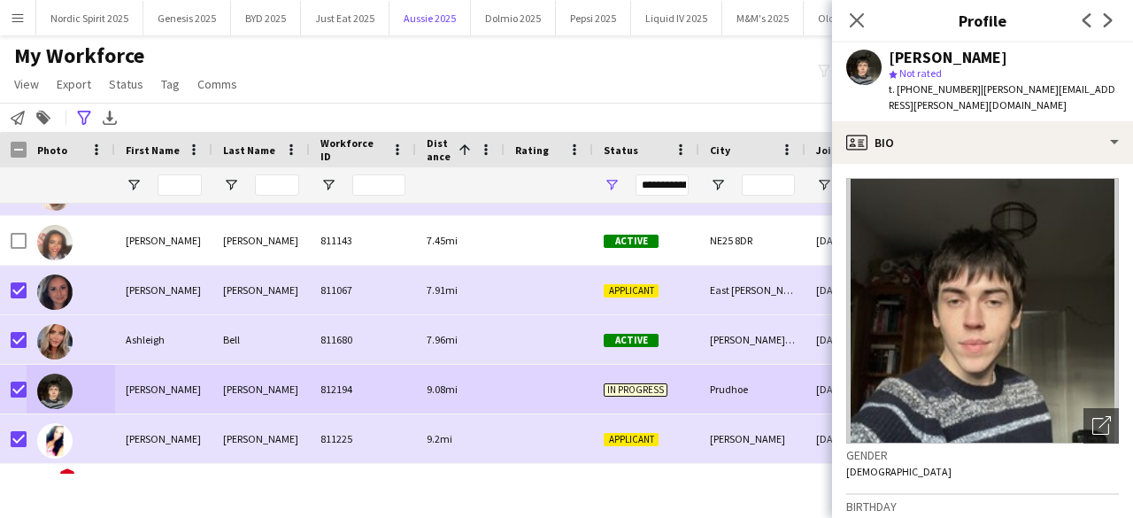
click at [455, 27] on button "Aussie 2025 Close" at bounding box center [430, 18] width 81 height 35
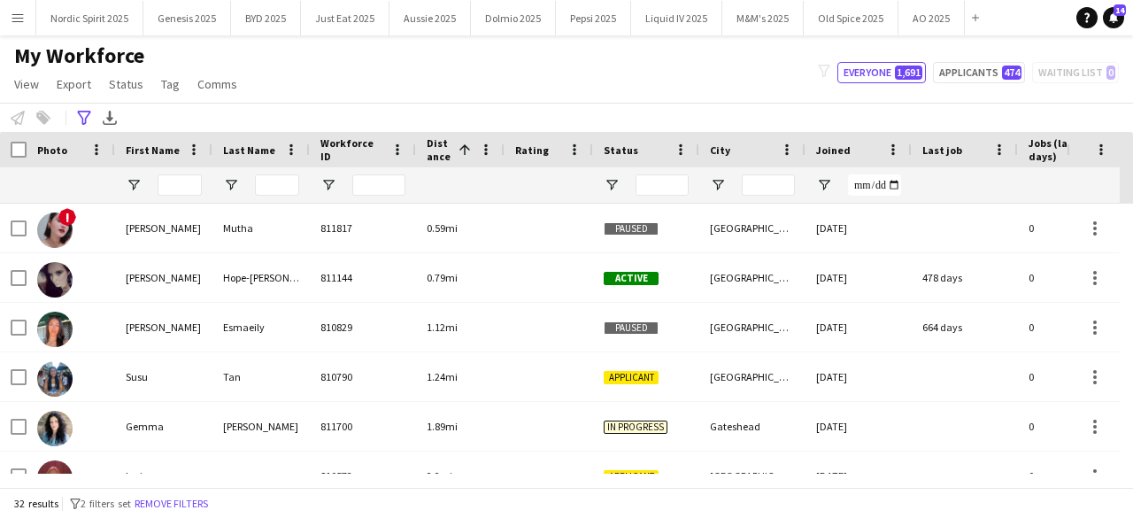
click at [633, 53] on div "My Workforce View Views Default view Compliance Log New view Update view Delete…" at bounding box center [566, 73] width 1133 height 60
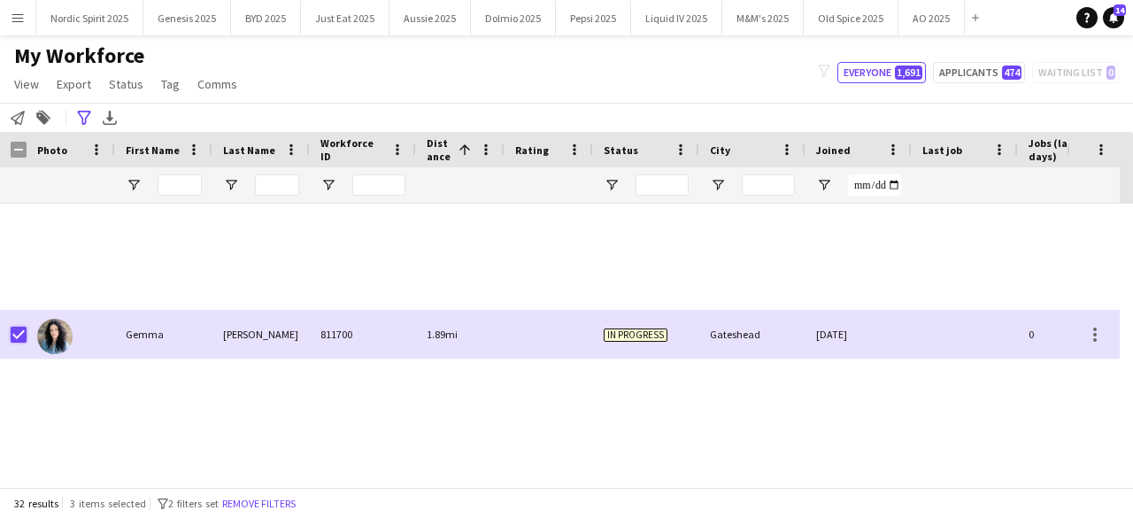
scroll to position [1316, 0]
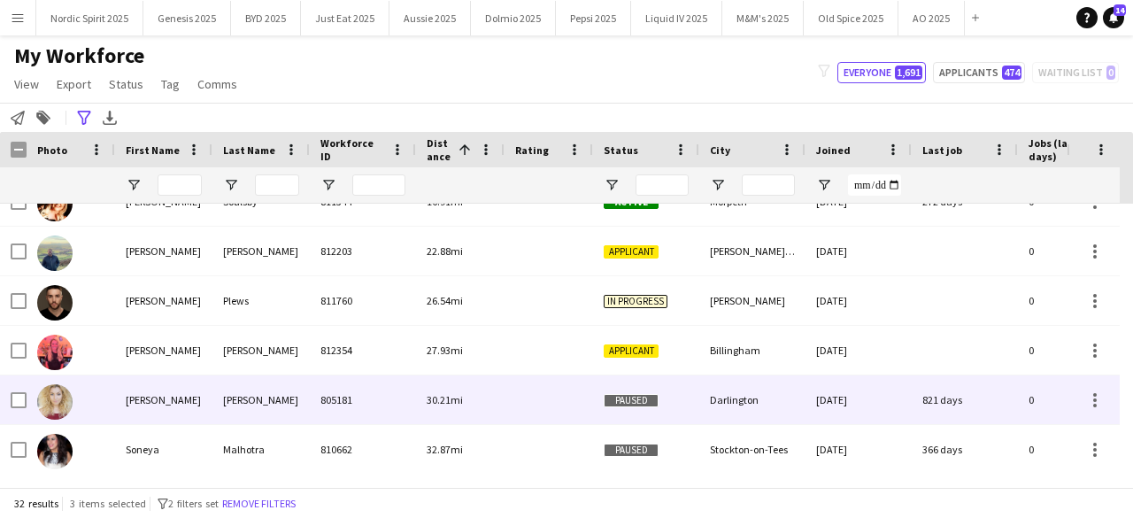
click at [58, 398] on img at bounding box center [54, 401] width 35 height 35
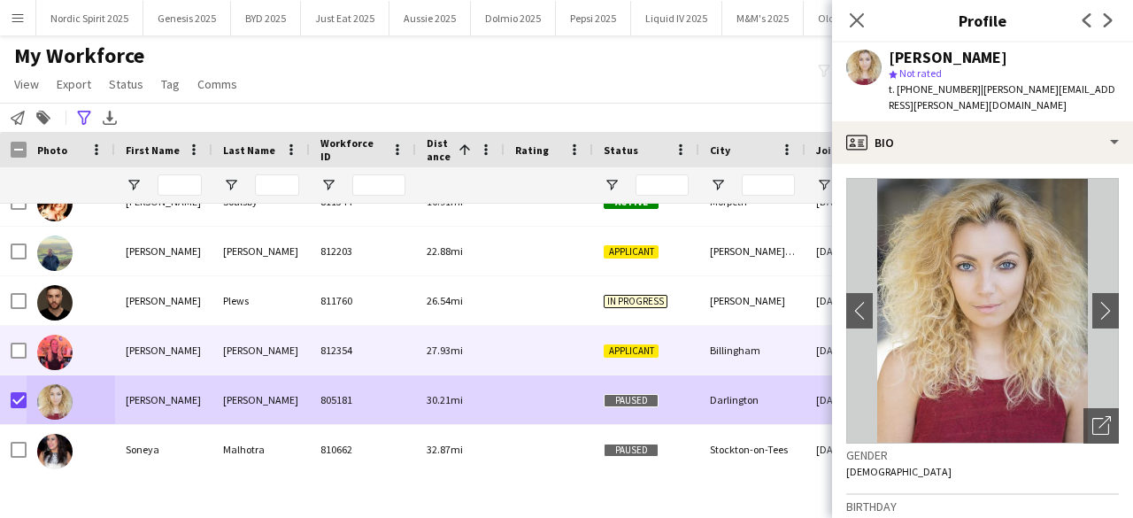
click at [58, 350] on img at bounding box center [54, 352] width 35 height 35
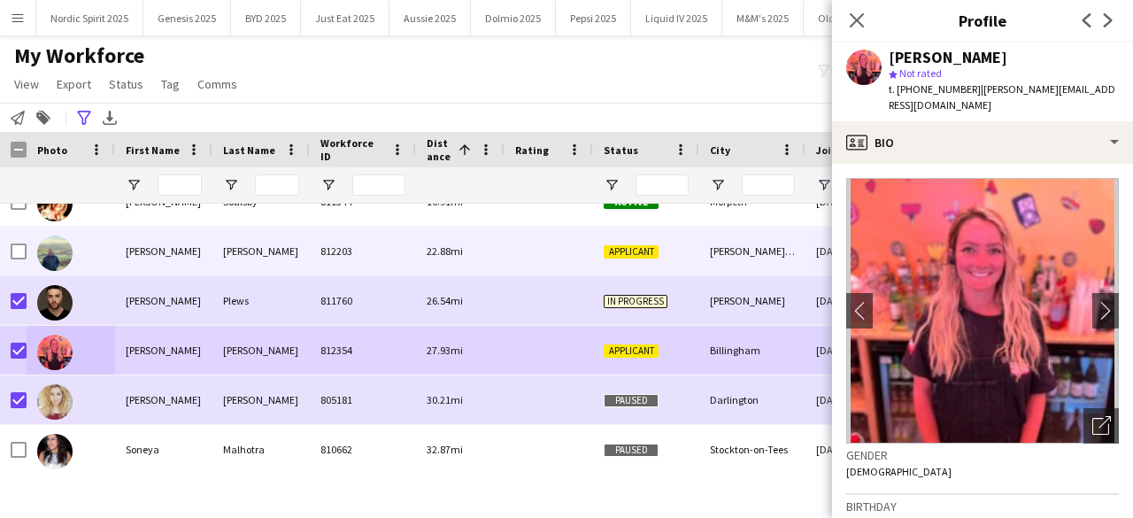
click at [45, 265] on img at bounding box center [54, 253] width 35 height 35
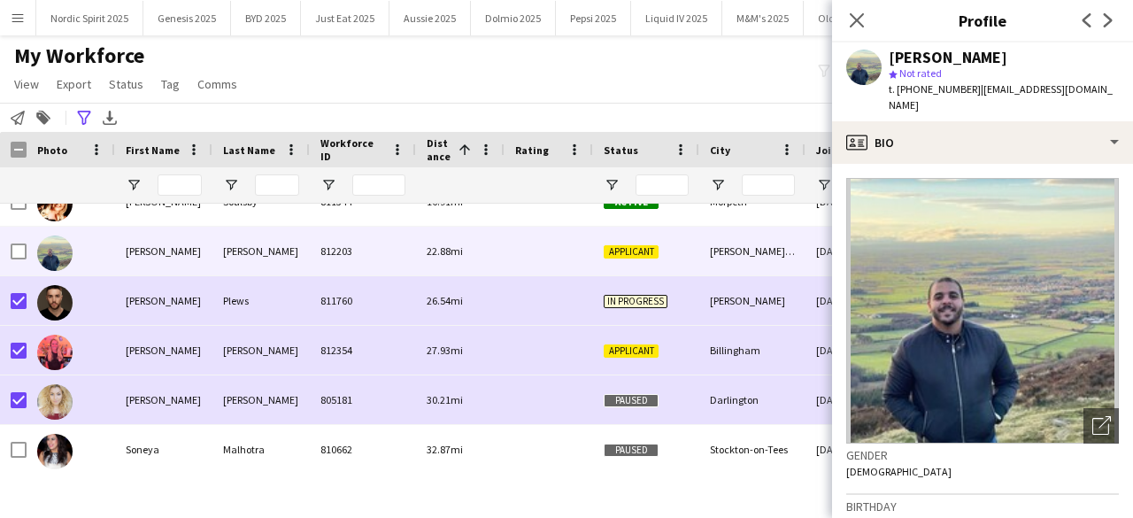
click at [55, 189] on div at bounding box center [70, 184] width 67 height 35
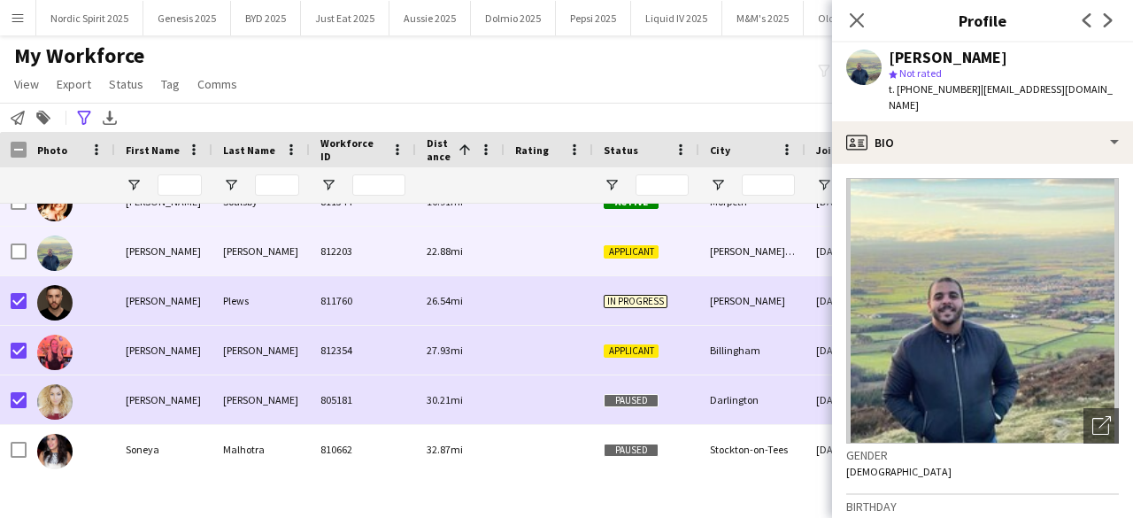
click at [55, 210] on img at bounding box center [54, 203] width 35 height 35
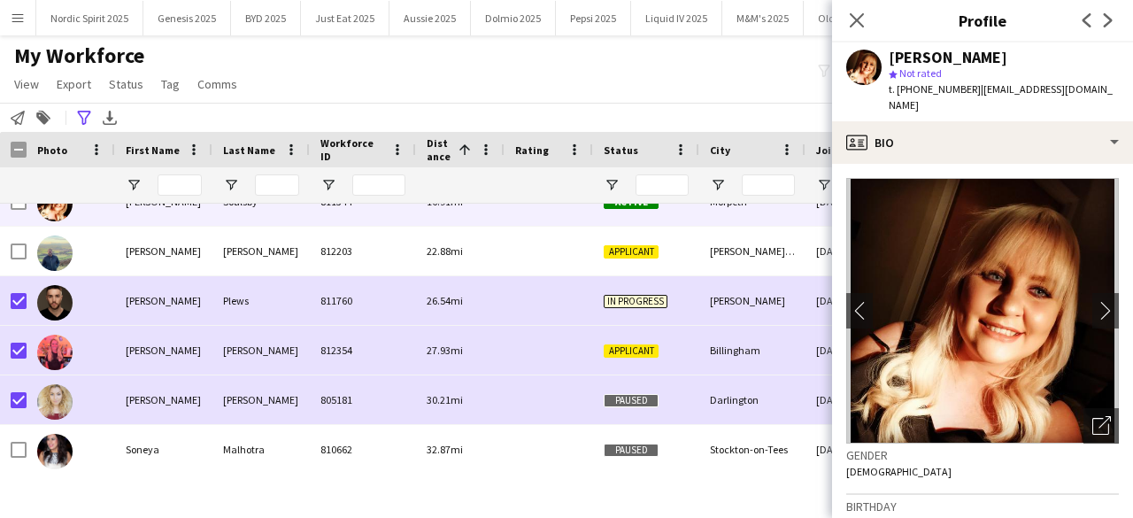
click at [397, 66] on div "My Workforce View Views Default view Compliance Log New view Update view Delete…" at bounding box center [566, 73] width 1133 height 60
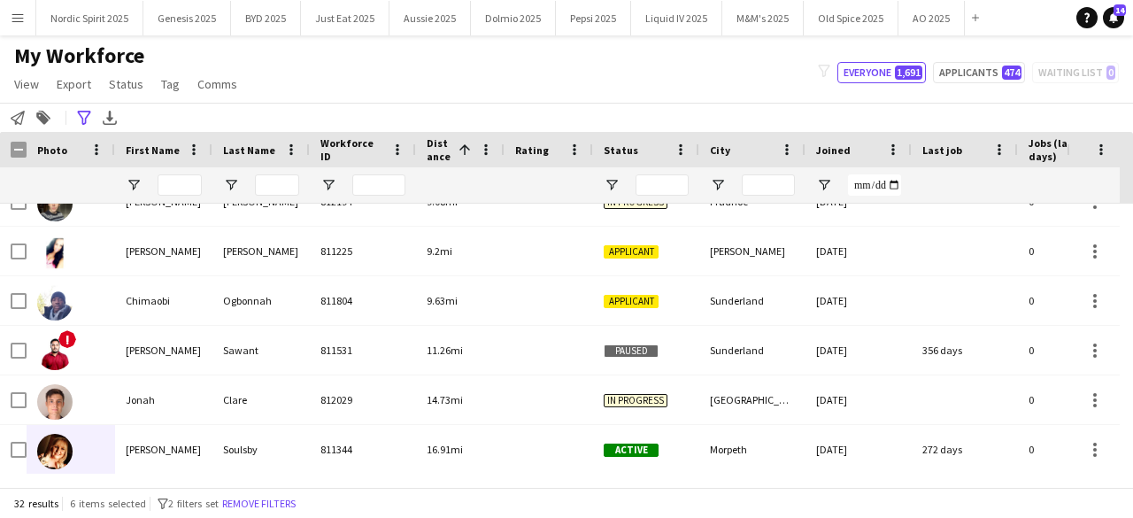
scroll to position [1033, 0]
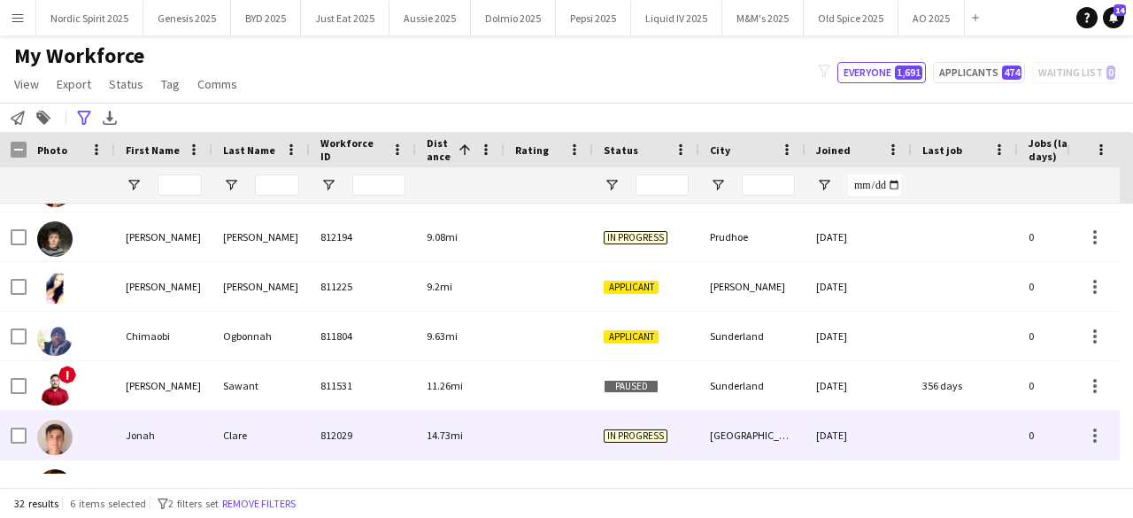
click at [51, 425] on img at bounding box center [54, 437] width 35 height 35
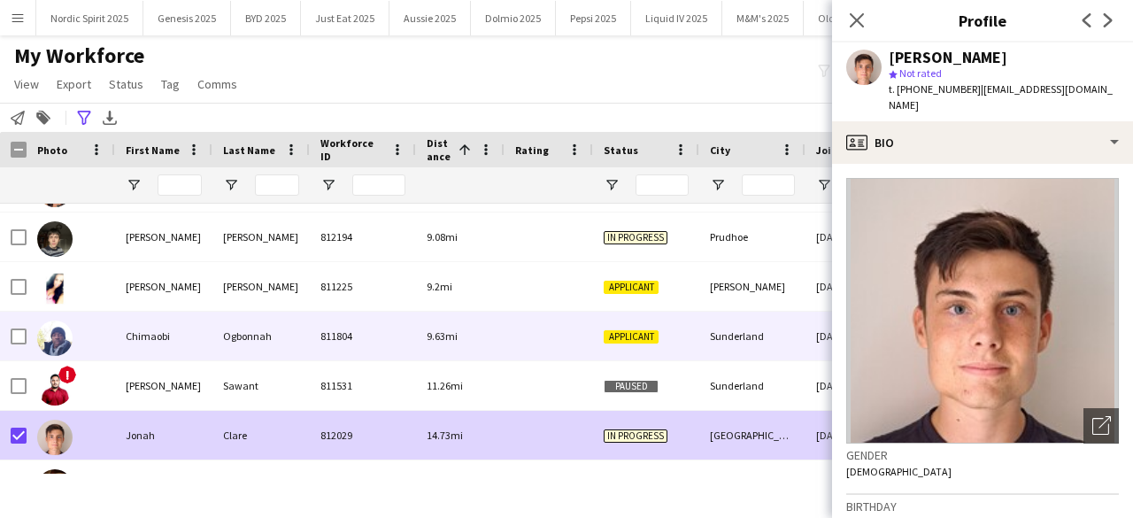
click at [51, 339] on img at bounding box center [54, 338] width 35 height 35
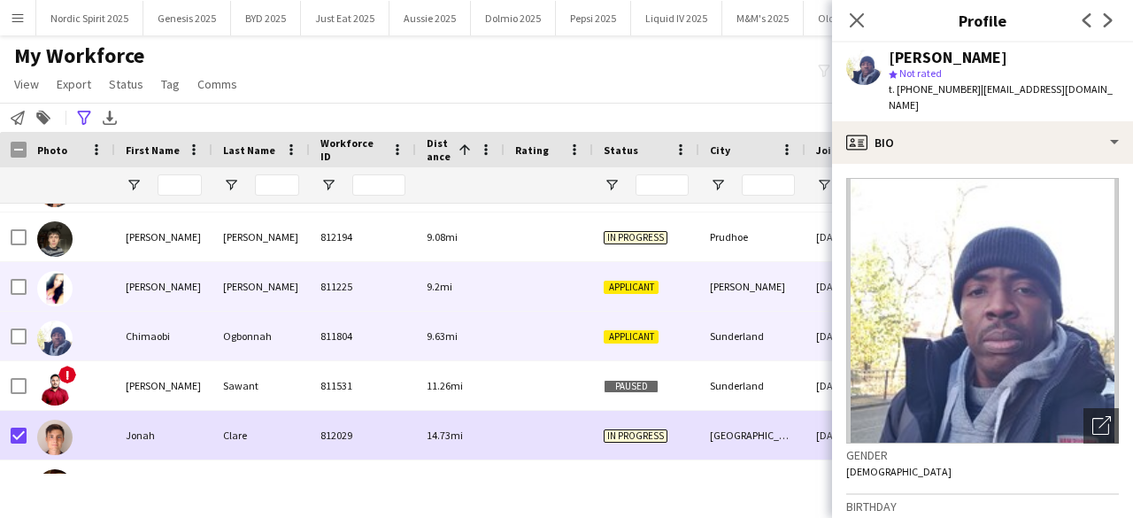
click at [58, 291] on img at bounding box center [54, 288] width 35 height 35
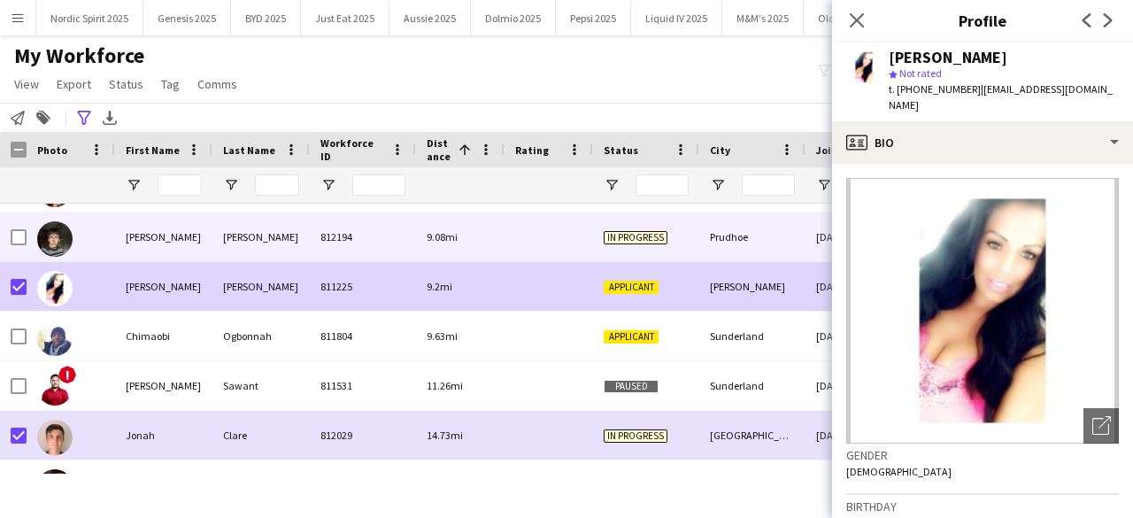
click at [46, 255] on div at bounding box center [54, 238] width 35 height 50
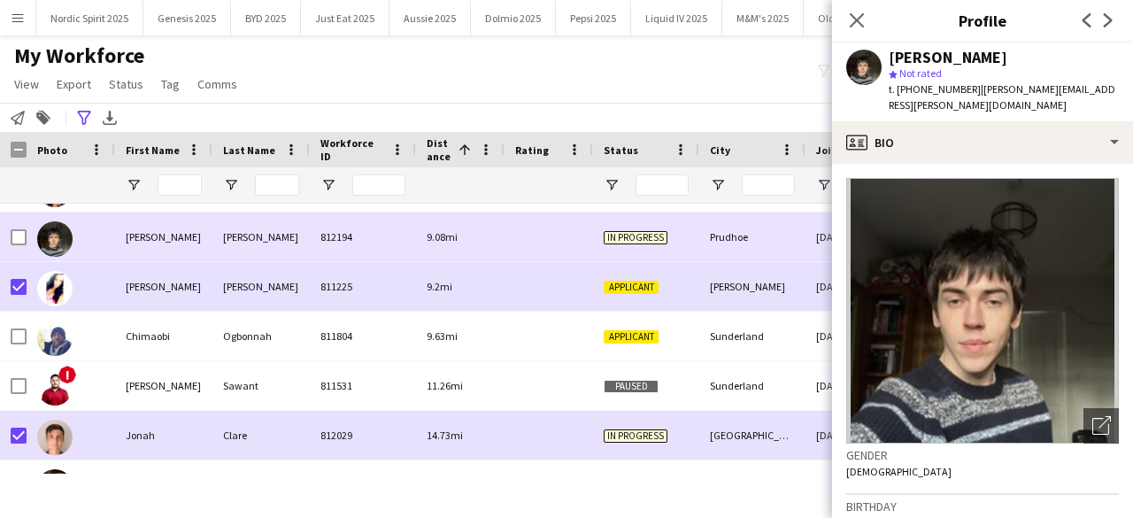
click at [9, 219] on div at bounding box center [13, 237] width 27 height 49
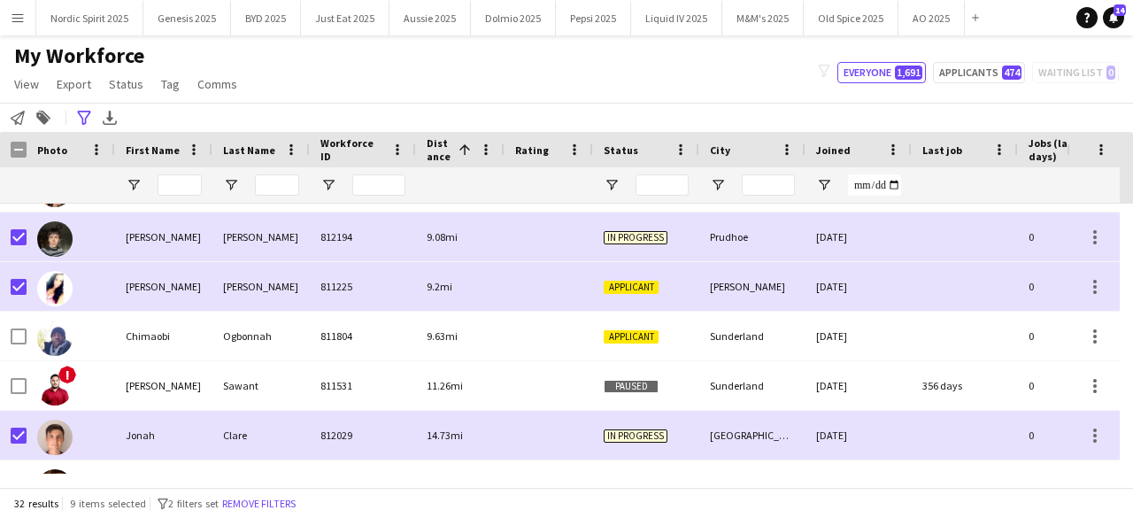
click at [1132, 201] on div "Hidden maintenance" at bounding box center [1100, 168] width 66 height 72
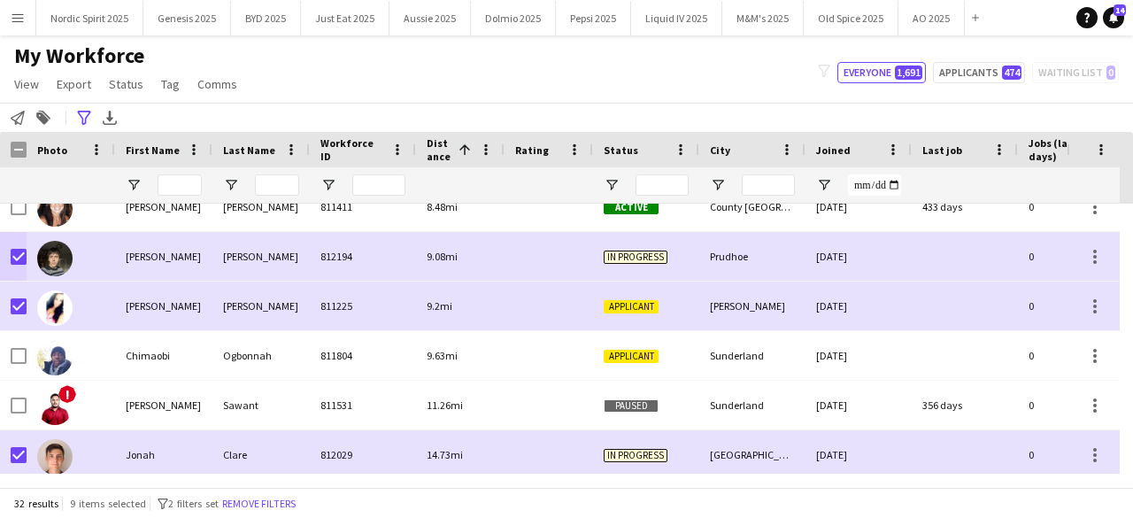
scroll to position [997, 0]
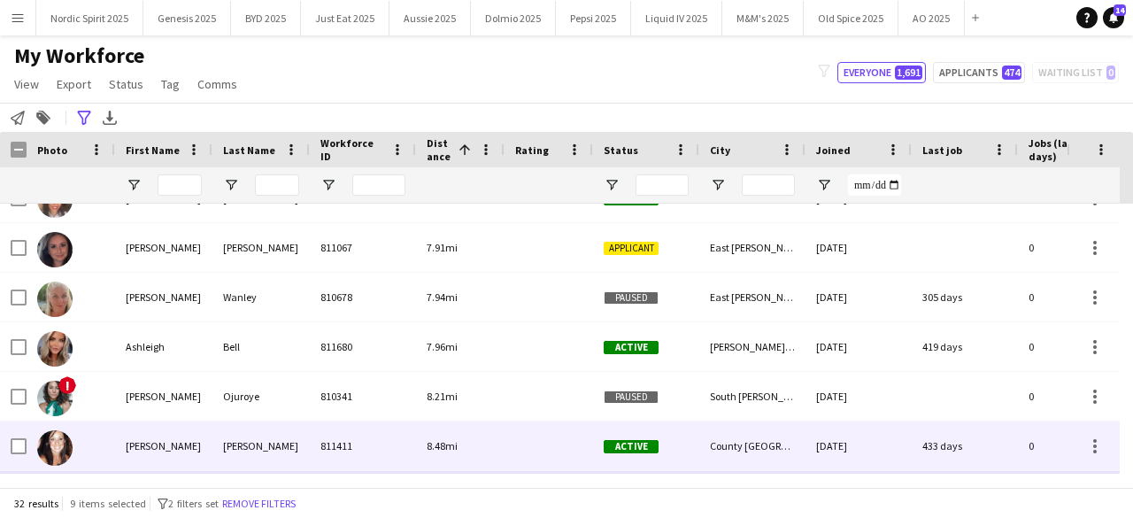
click at [58, 444] on img at bounding box center [54, 447] width 35 height 35
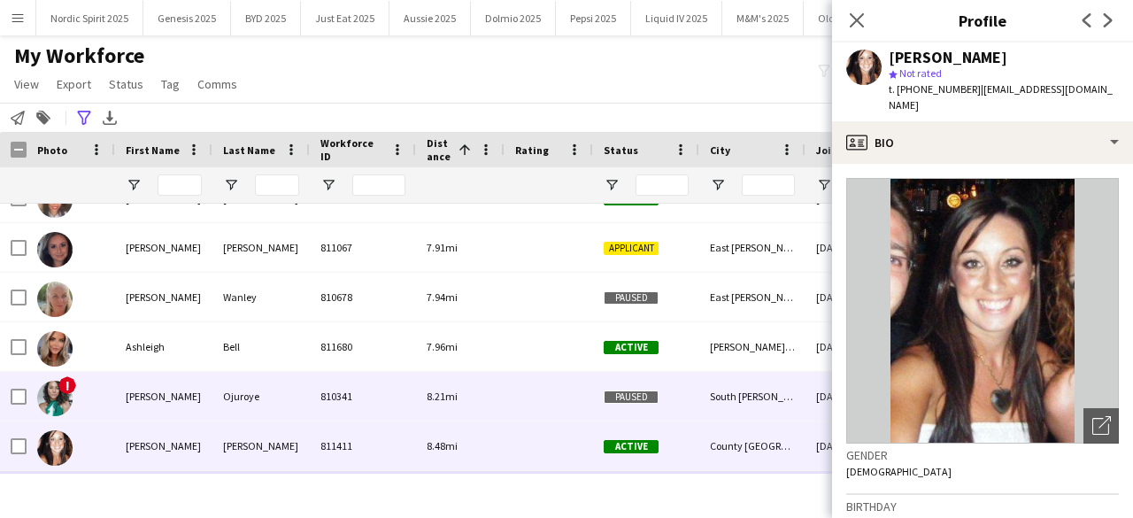
click at [52, 381] on img at bounding box center [54, 398] width 35 height 35
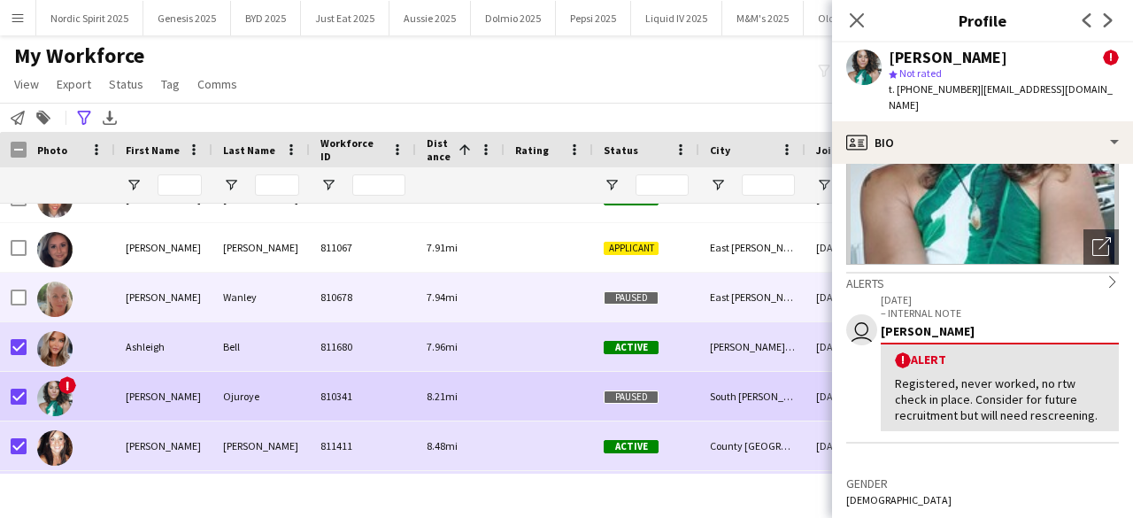
click at [50, 292] on img at bounding box center [54, 299] width 35 height 35
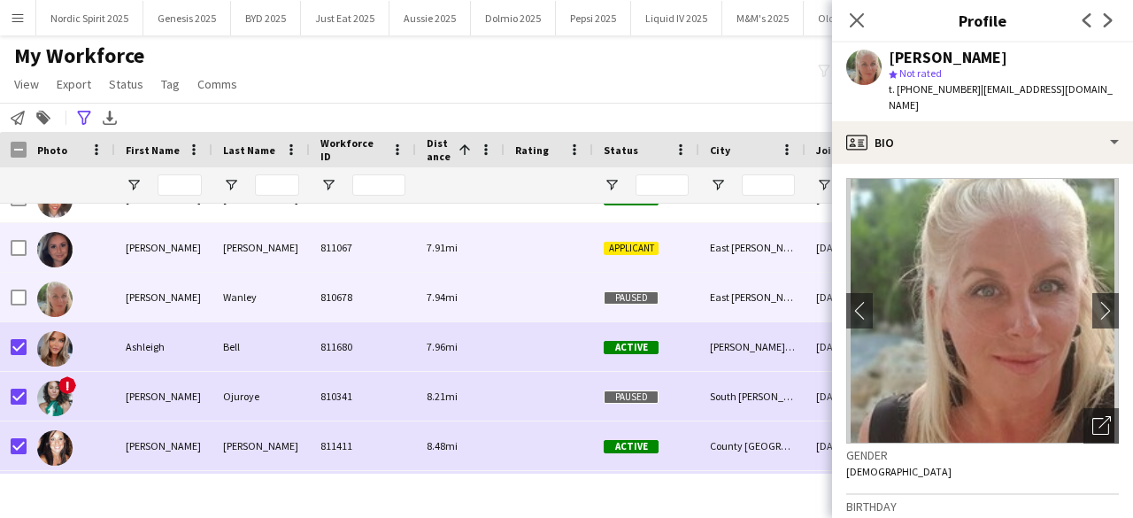
click at [54, 261] on img at bounding box center [54, 249] width 35 height 35
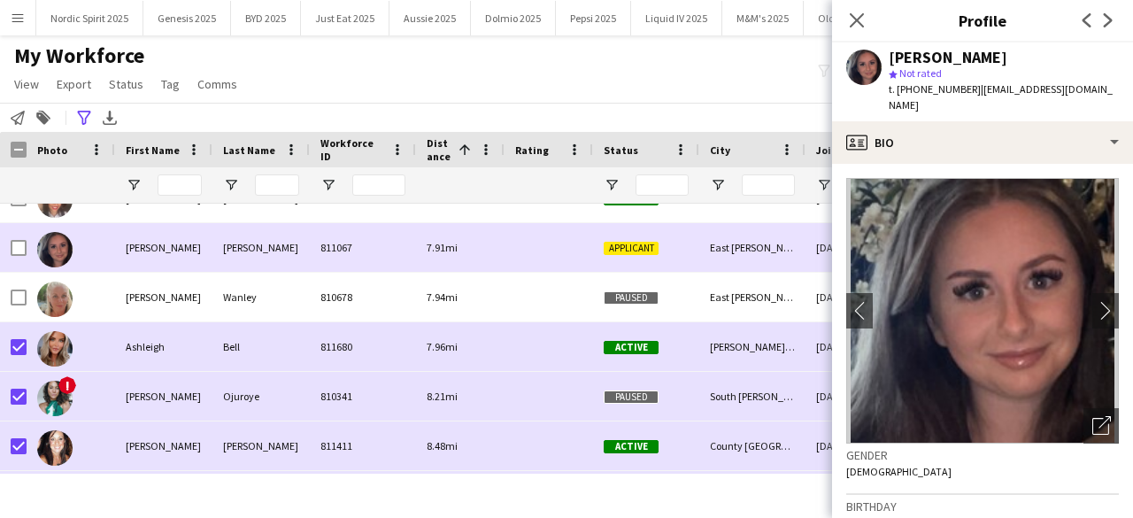
click at [21, 236] on div at bounding box center [19, 248] width 16 height 50
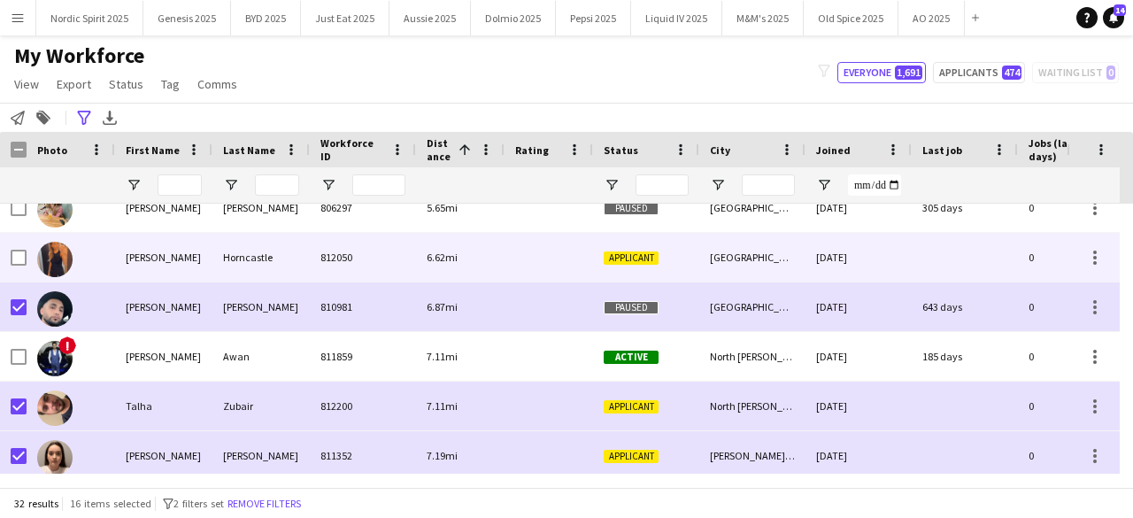
click at [57, 264] on img at bounding box center [54, 259] width 35 height 35
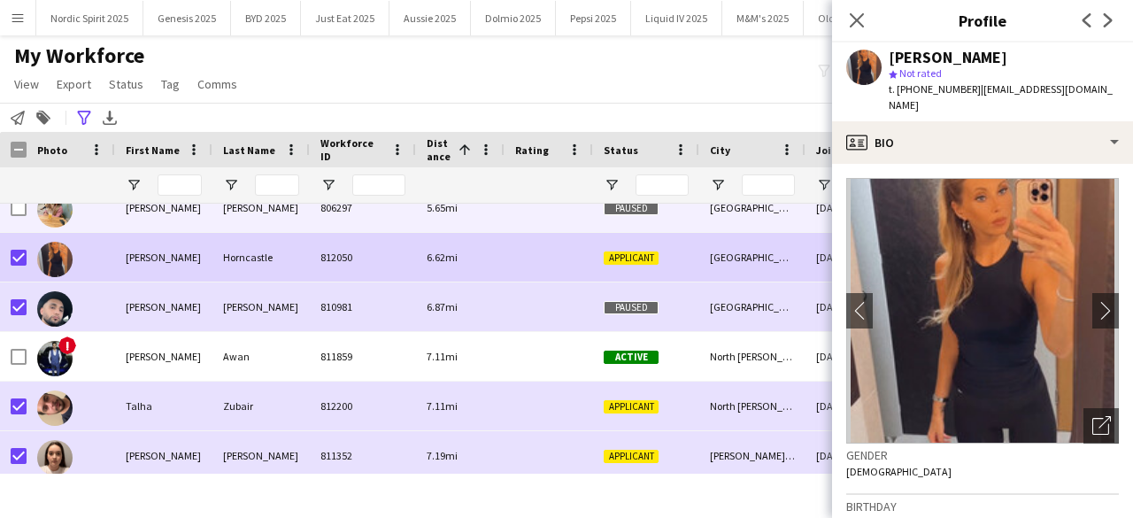
click at [48, 212] on img at bounding box center [54, 209] width 35 height 35
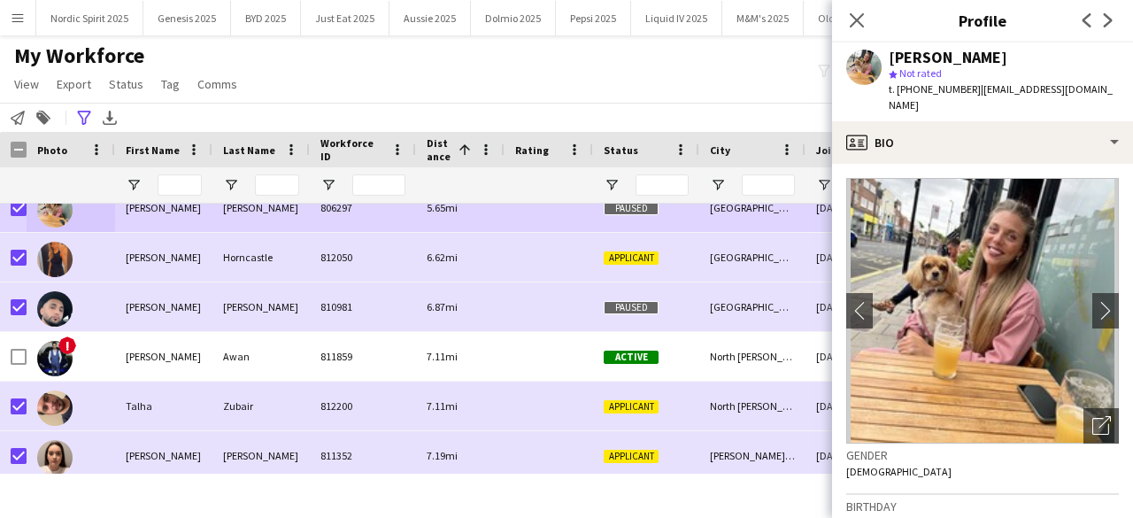
click at [354, 97] on div "My Workforce View Views Default view Compliance Log New view Update view Delete…" at bounding box center [566, 73] width 1133 height 60
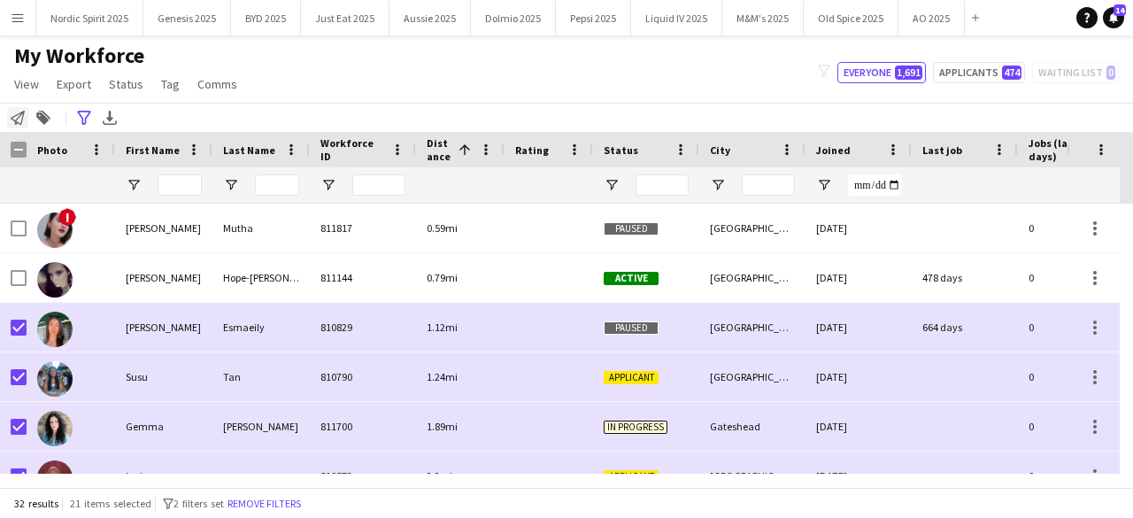
click at [20, 115] on icon at bounding box center [18, 118] width 14 height 14
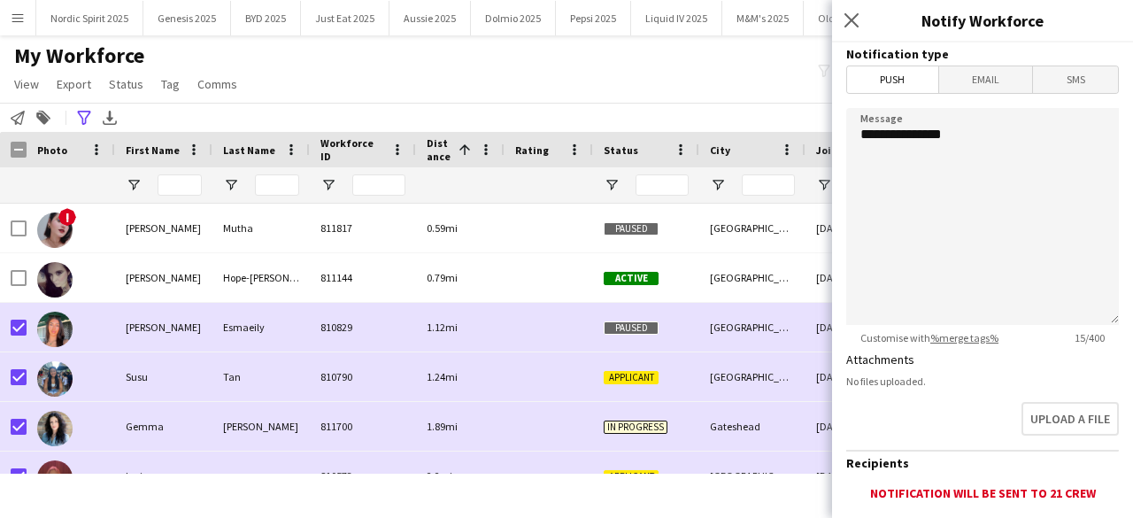
click at [967, 93] on form "**********" at bounding box center [982, 387] width 301 height 689
click at [966, 79] on span "Email" at bounding box center [987, 79] width 94 height 27
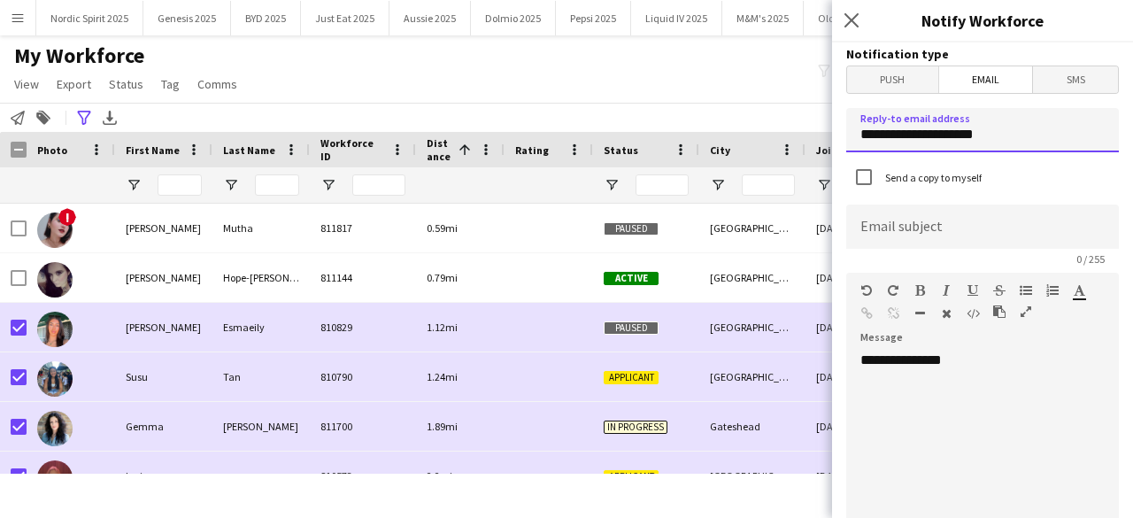
drag, startPoint x: 1025, startPoint y: 140, endPoint x: 827, endPoint y: 151, distance: 198.7
click at [827, 151] on body "Menu Boards Boards Boards All jobs Status Workforce Workforce My Workforce Recr…" at bounding box center [566, 259] width 1133 height 518
type input "**********"
click at [974, 354] on div "**********" at bounding box center [976, 458] width 259 height 213
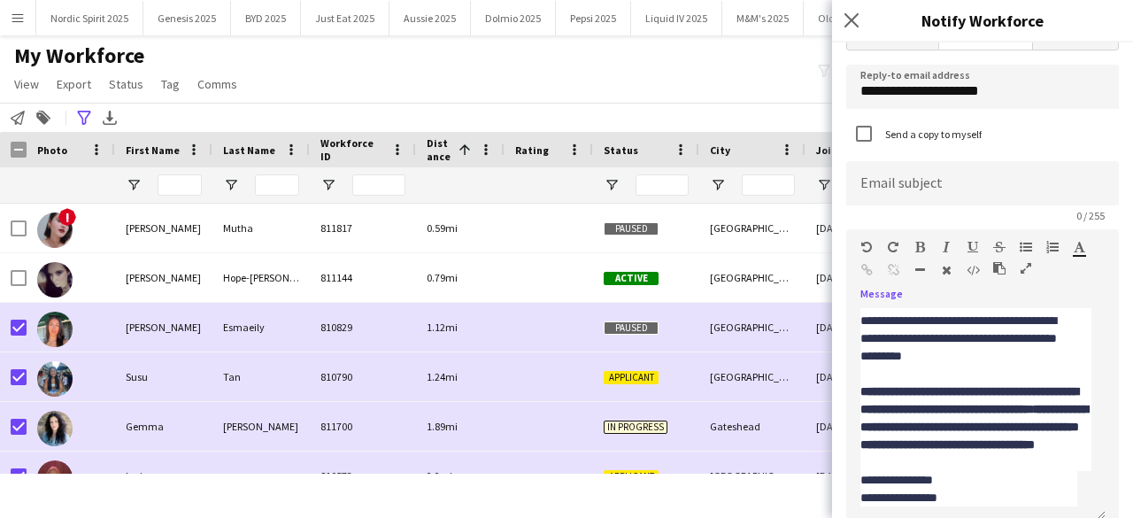
scroll to position [0, 0]
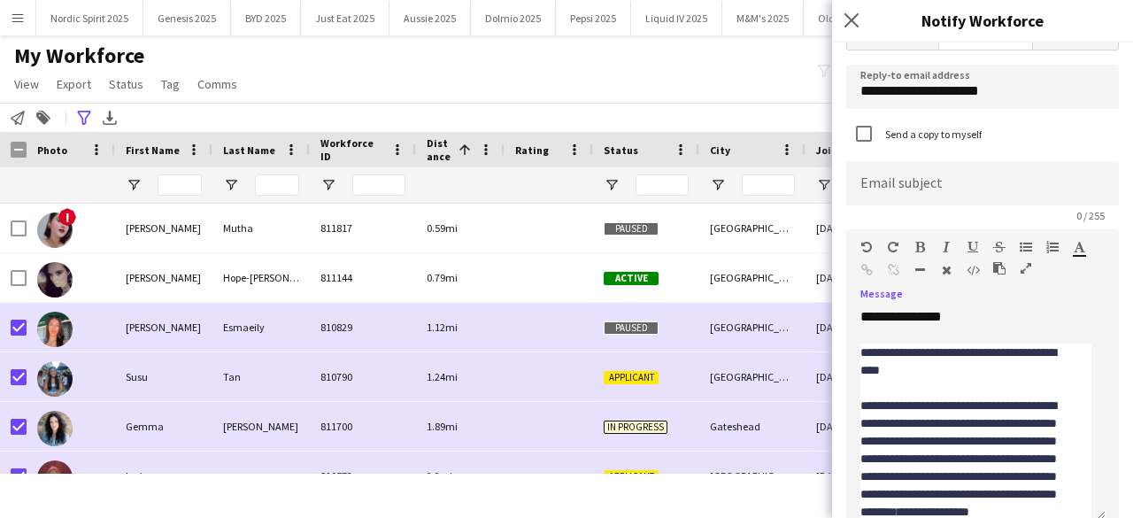
click at [923, 371] on div "**********" at bounding box center [969, 361] width 217 height 35
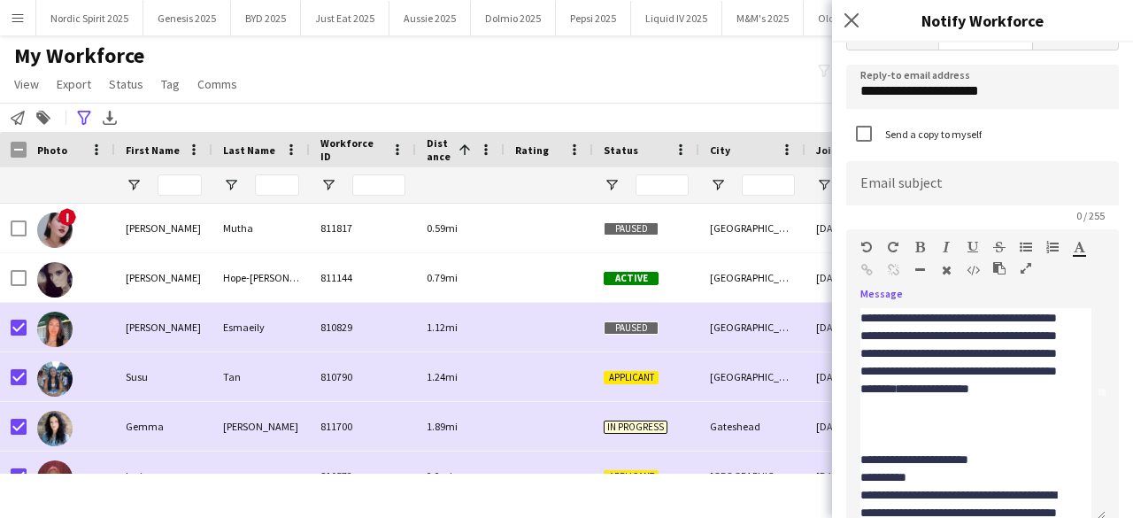
scroll to position [121, 0]
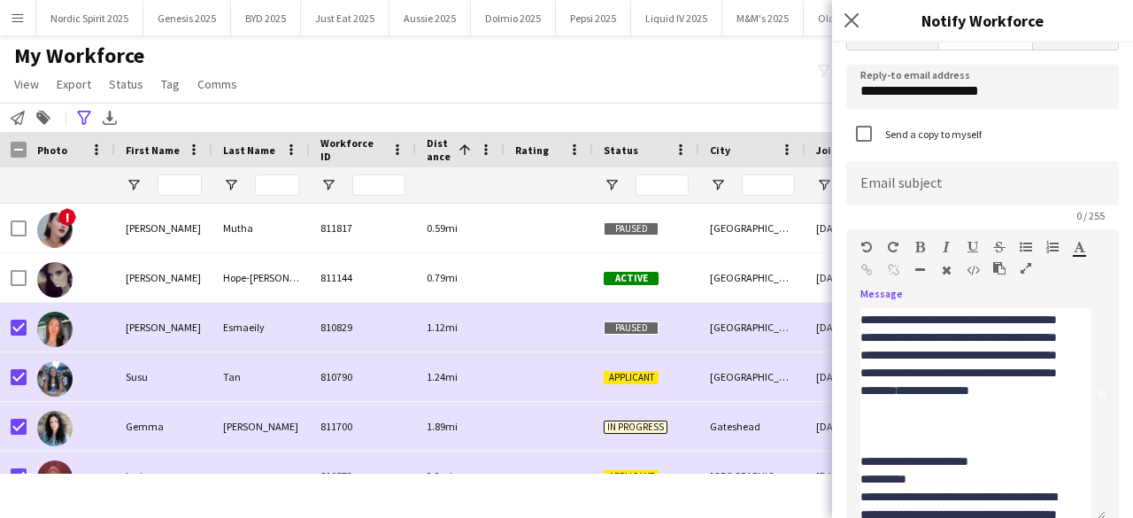
click at [1029, 363] on div "**********" at bounding box center [969, 354] width 217 height 159
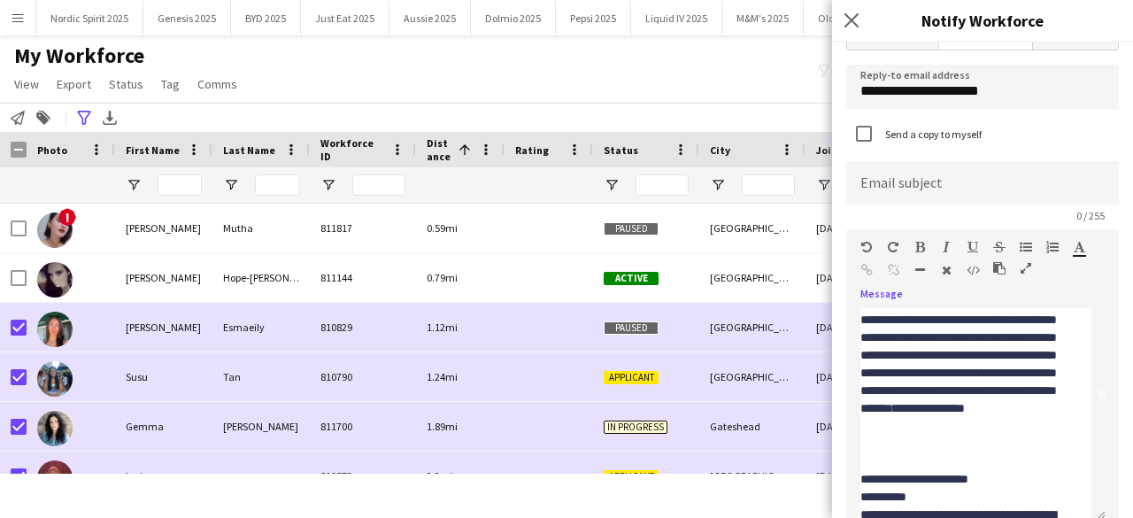
click at [974, 438] on div "**********" at bounding box center [969, 363] width 217 height 177
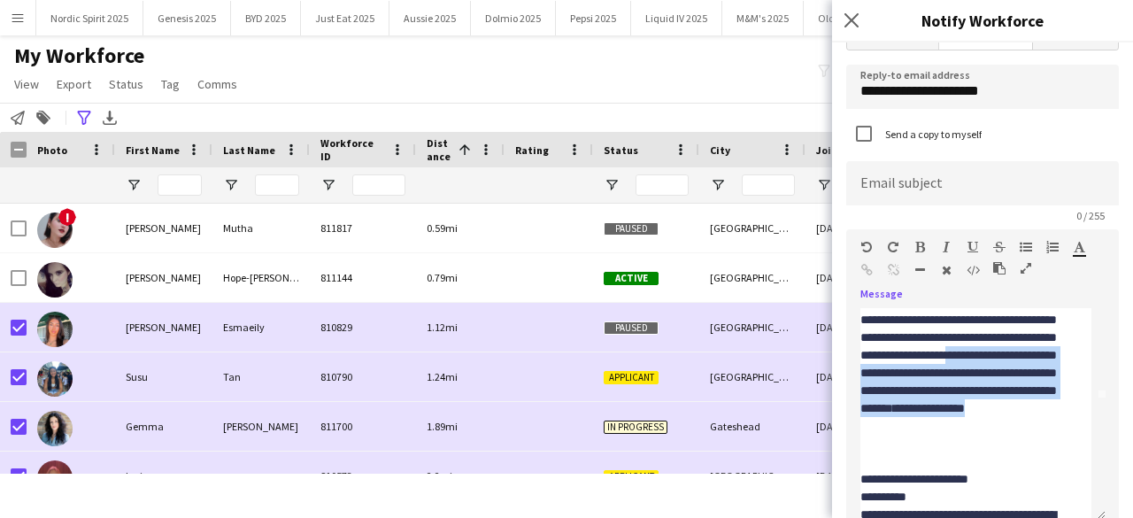
drag, startPoint x: 974, startPoint y: 438, endPoint x: 1024, endPoint y: 369, distance: 85.0
click at [1024, 369] on div "**********" at bounding box center [969, 363] width 217 height 177
copy div "**********"
click at [928, 426] on div "**********" at bounding box center [969, 363] width 217 height 177
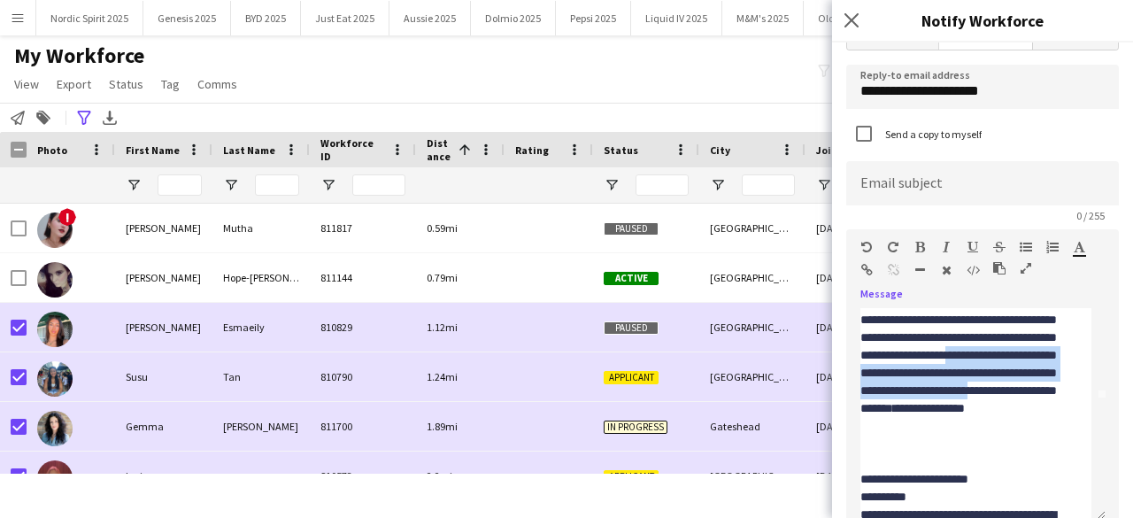
drag, startPoint x: 928, startPoint y: 426, endPoint x: 1023, endPoint y: 370, distance: 110.0
click at [1023, 370] on div "**********" at bounding box center [969, 363] width 217 height 177
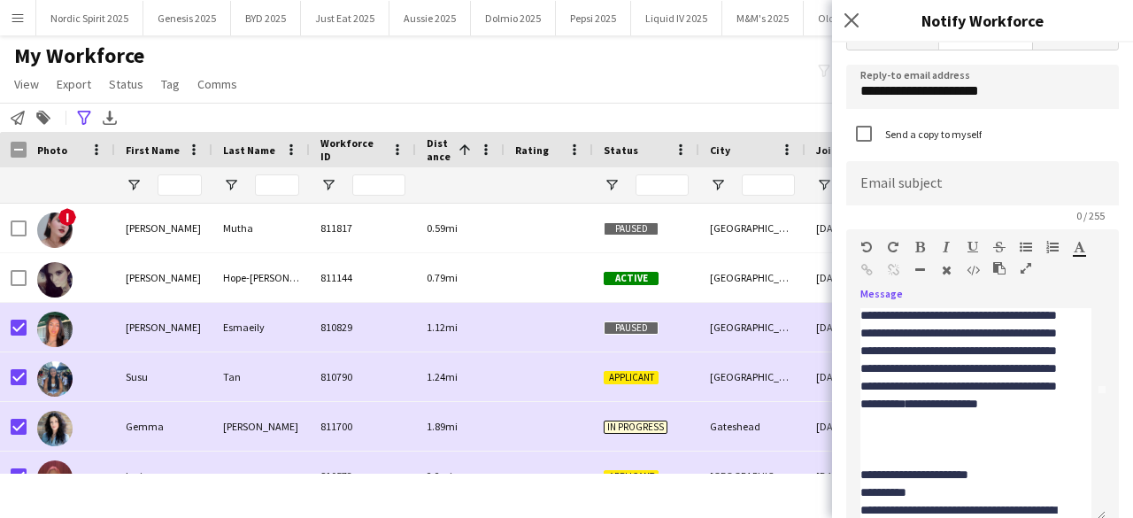
scroll to position [0, 0]
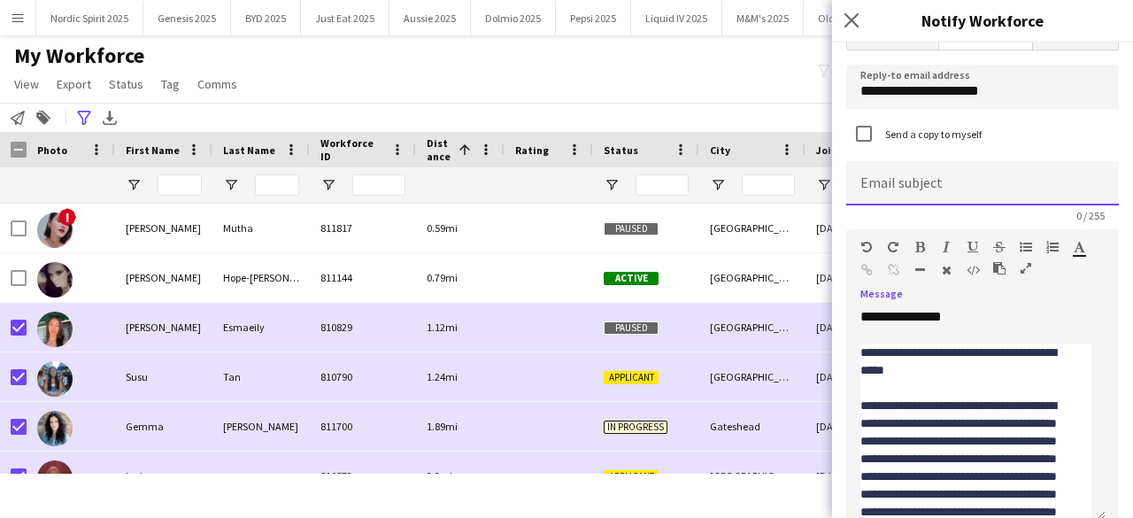
click at [891, 190] on input at bounding box center [983, 183] width 273 height 44
paste input "**********"
drag, startPoint x: 935, startPoint y: 190, endPoint x: 1002, endPoint y: 191, distance: 66.4
click at [1002, 191] on input "**********" at bounding box center [976, 183] width 259 height 44
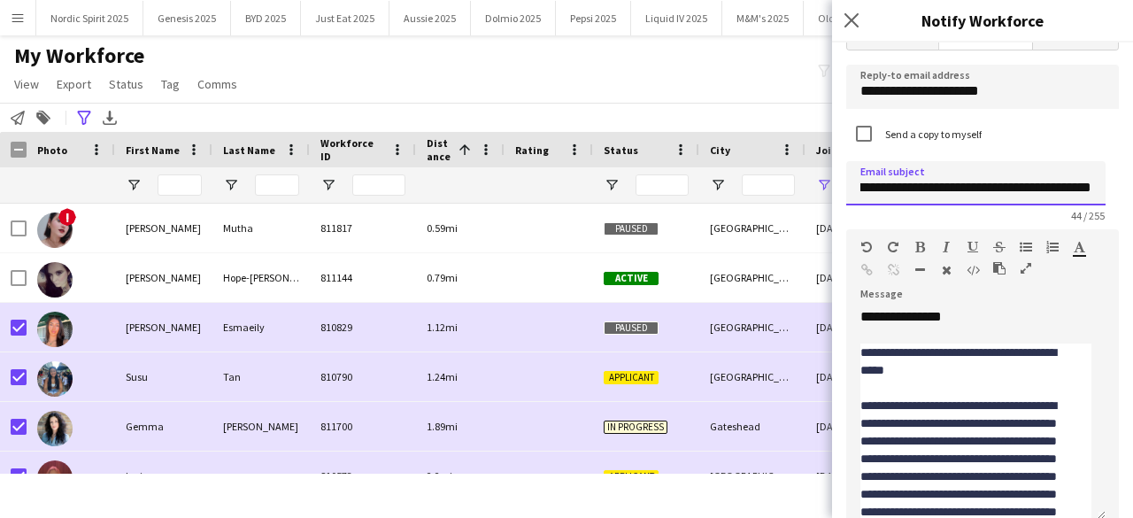
scroll to position [0, 0]
drag, startPoint x: 954, startPoint y: 191, endPoint x: 1024, endPoint y: 195, distance: 70.0
click at [1025, 196] on input "**********" at bounding box center [976, 183] width 259 height 44
click at [1015, 188] on input "**********" at bounding box center [976, 183] width 259 height 44
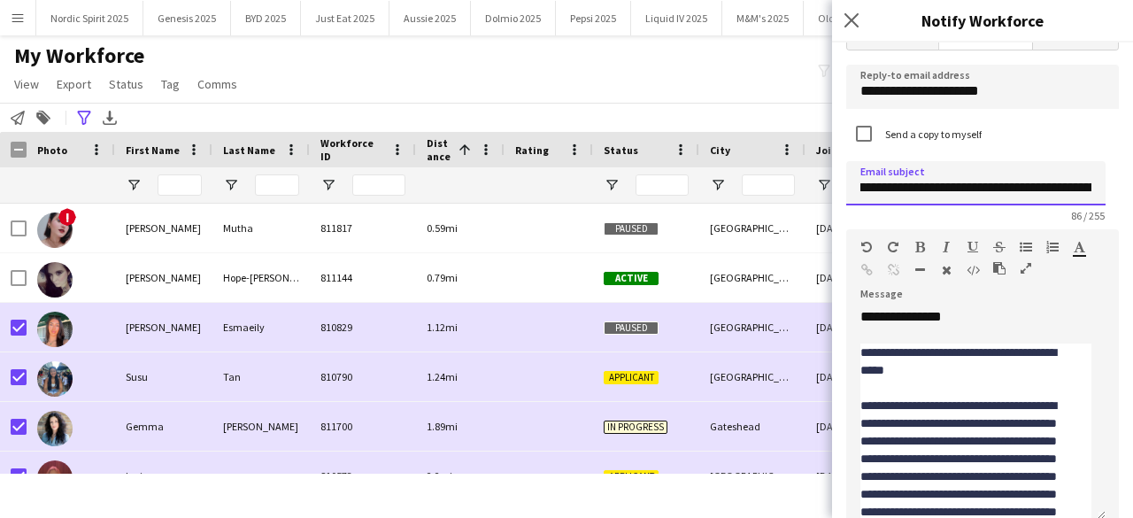
type input "**********"
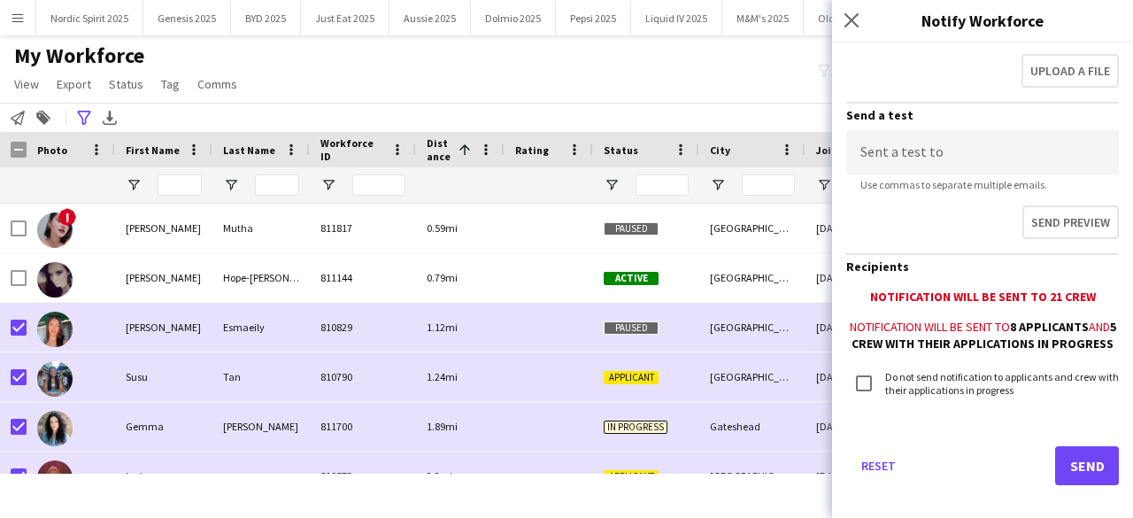
scroll to position [616, 0]
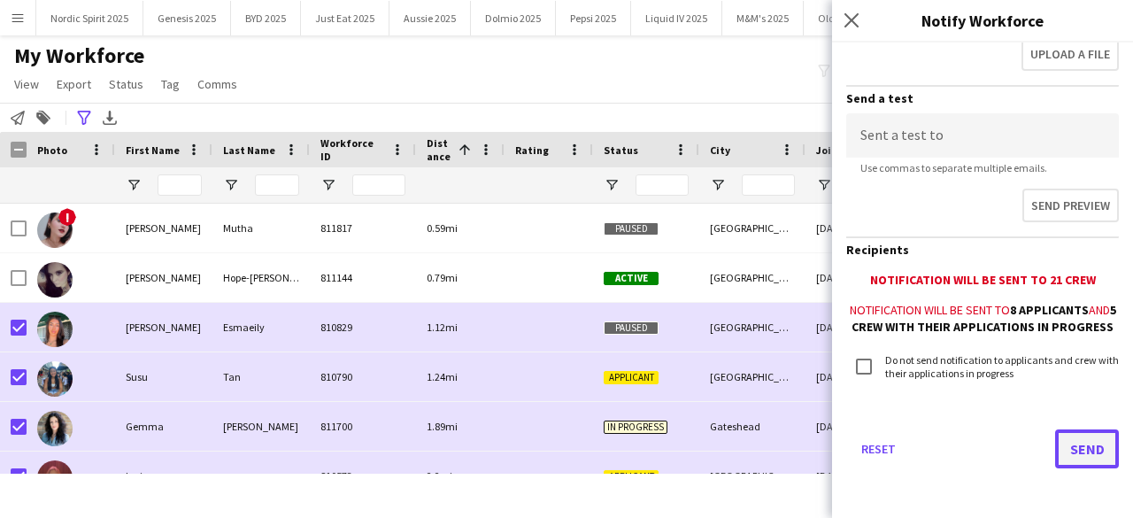
click at [1075, 458] on button "Send" at bounding box center [1088, 448] width 64 height 39
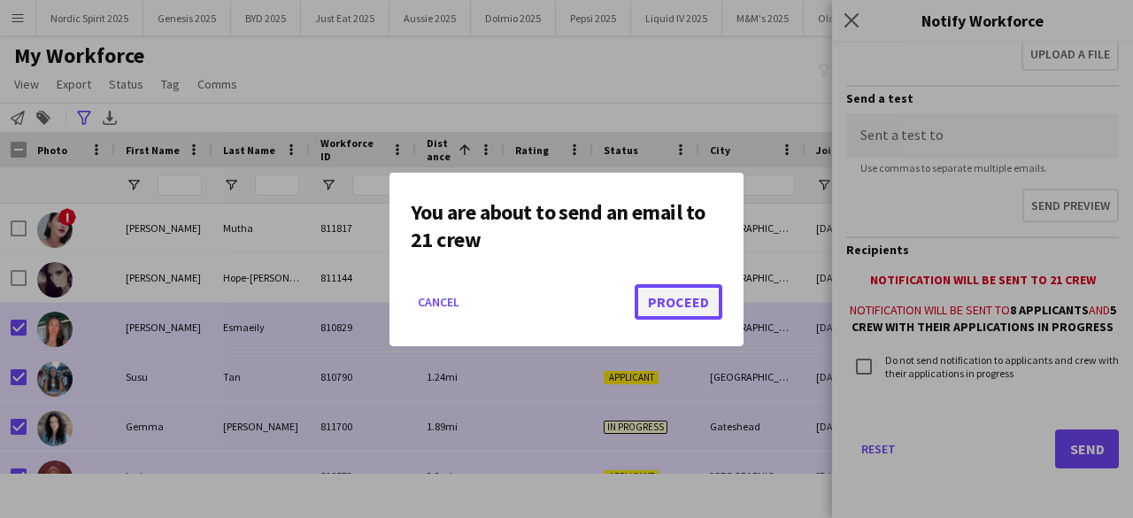
click at [700, 298] on button "Proceed" at bounding box center [679, 301] width 88 height 35
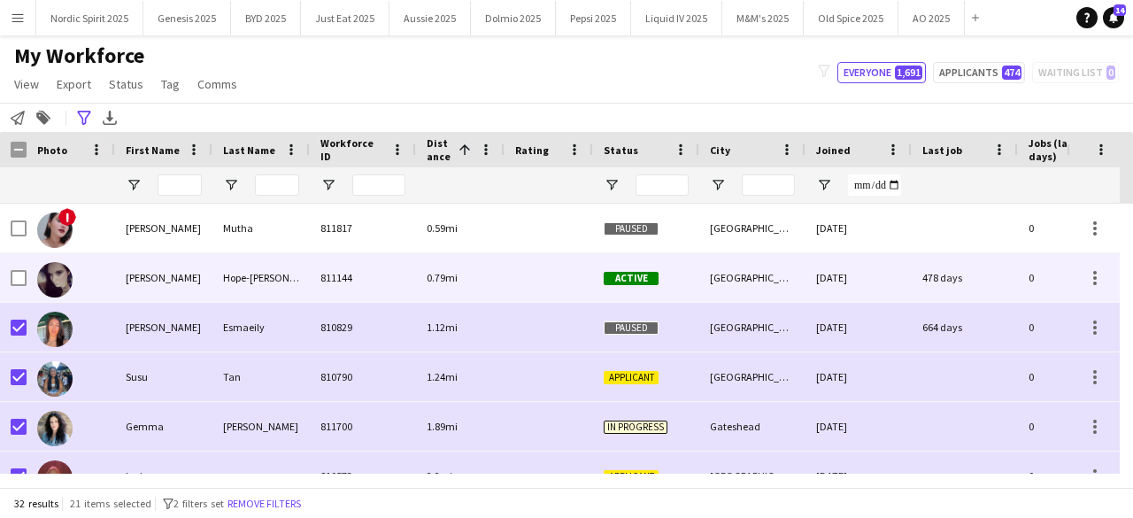
click at [78, 267] on div at bounding box center [71, 277] width 89 height 49
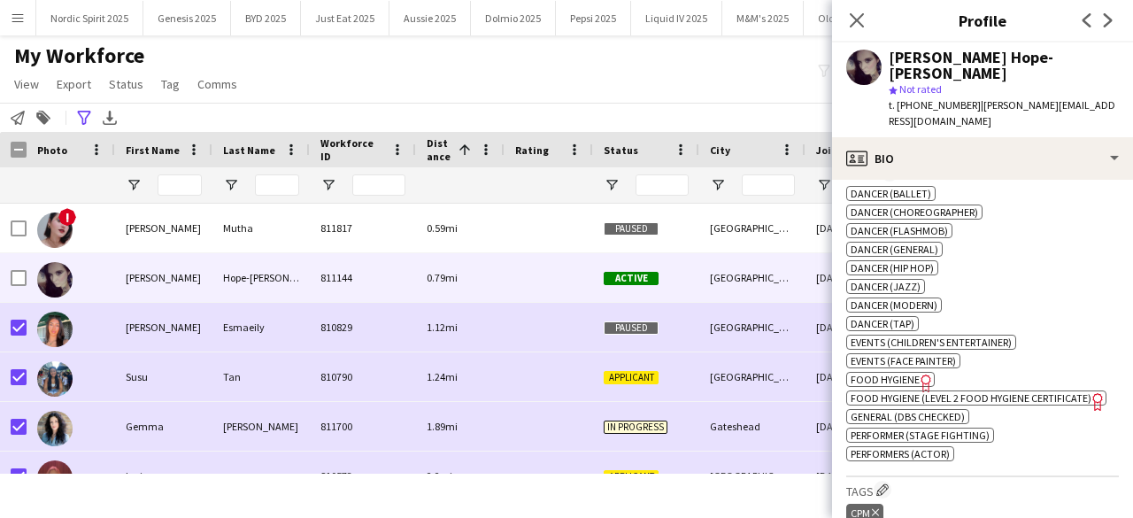
scroll to position [0, 0]
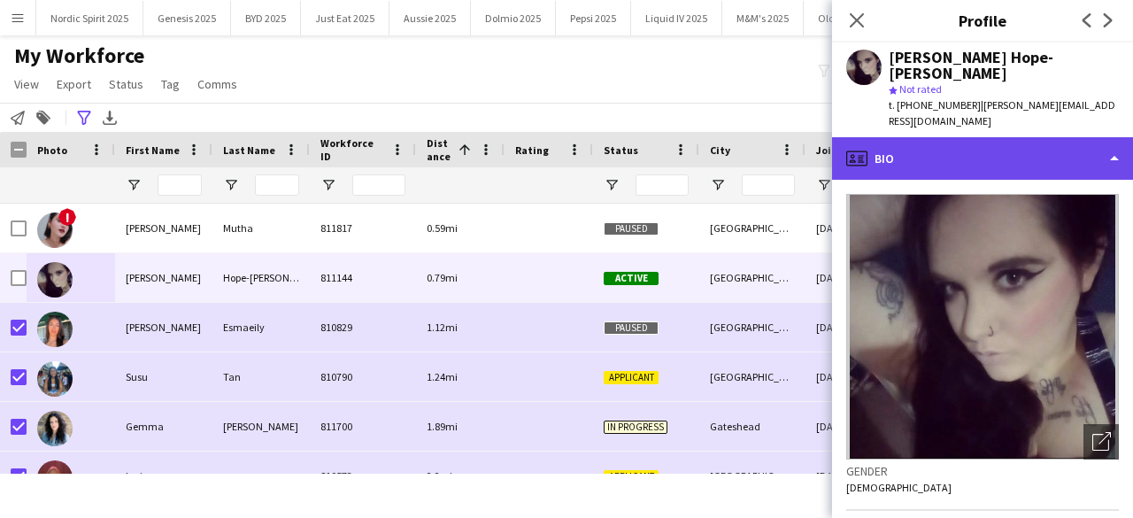
click at [1114, 137] on div "profile Bio" at bounding box center [982, 158] width 301 height 43
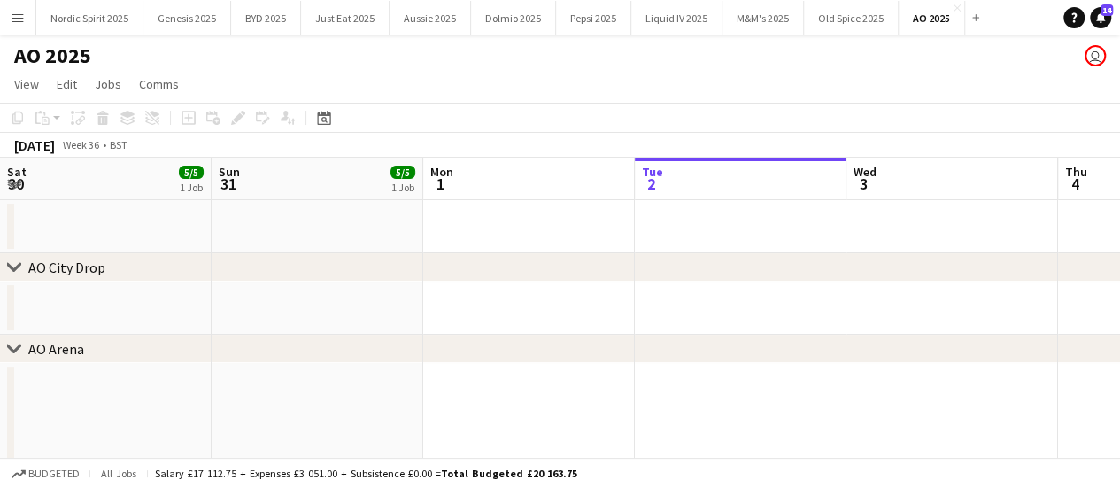
scroll to position [0, 423]
